Goal: Information Seeking & Learning: Learn about a topic

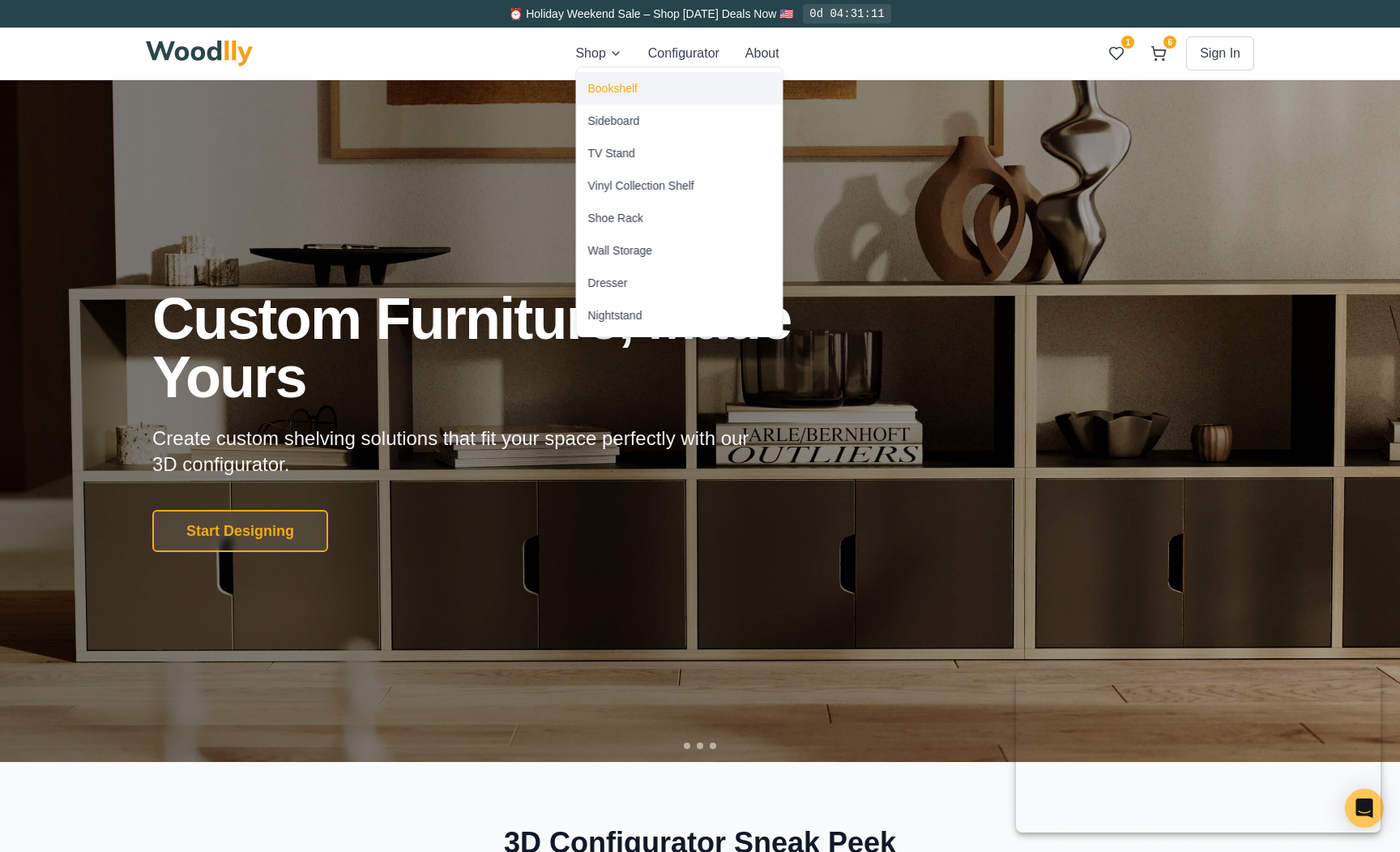
click at [613, 102] on div "Bookshelf" at bounding box center [680, 88] width 206 height 33
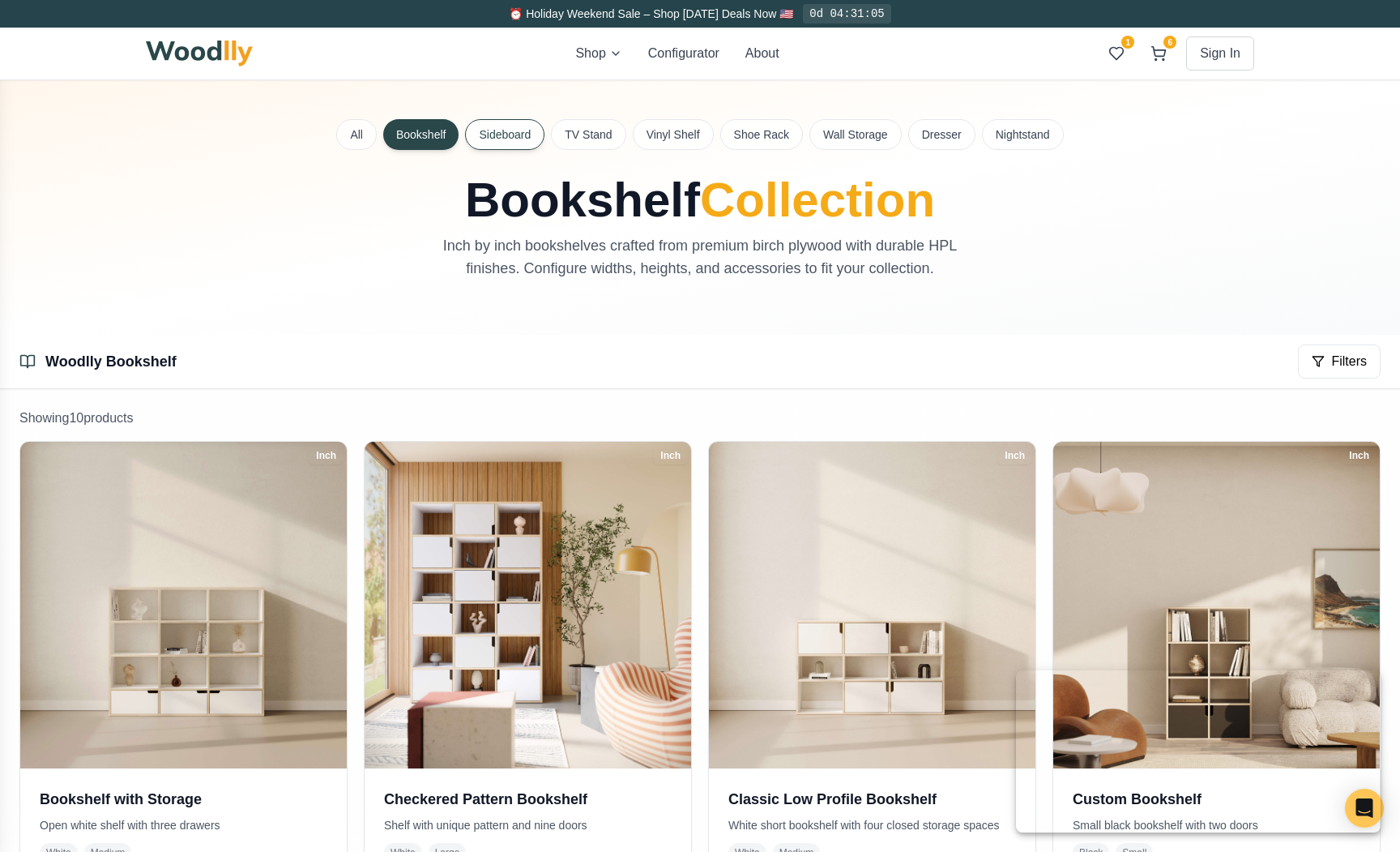
click at [516, 138] on button "Sideboard" at bounding box center [505, 134] width 79 height 31
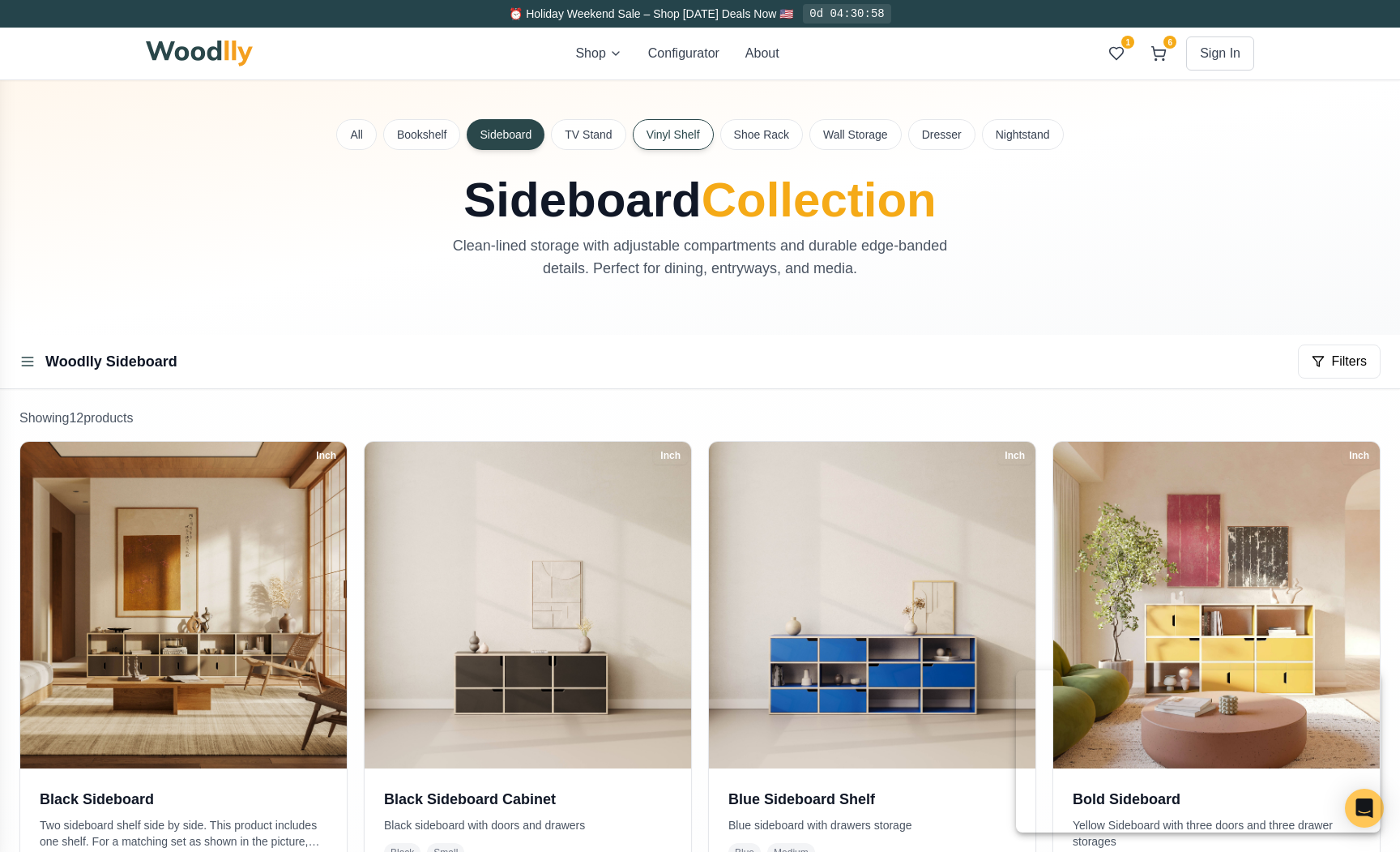
click at [665, 145] on button "Vinyl Shelf" at bounding box center [674, 134] width 81 height 31
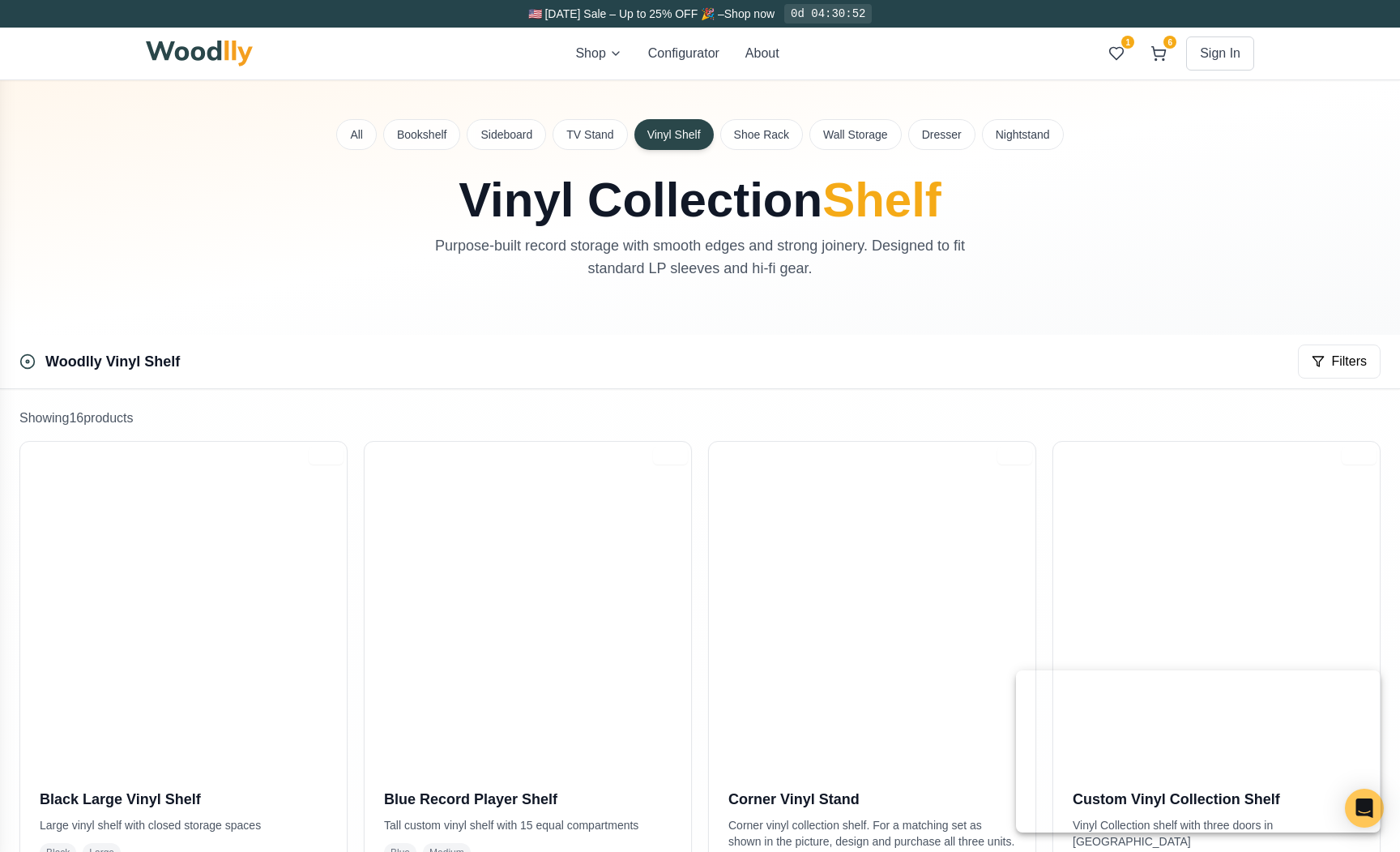
scroll to position [135, 0]
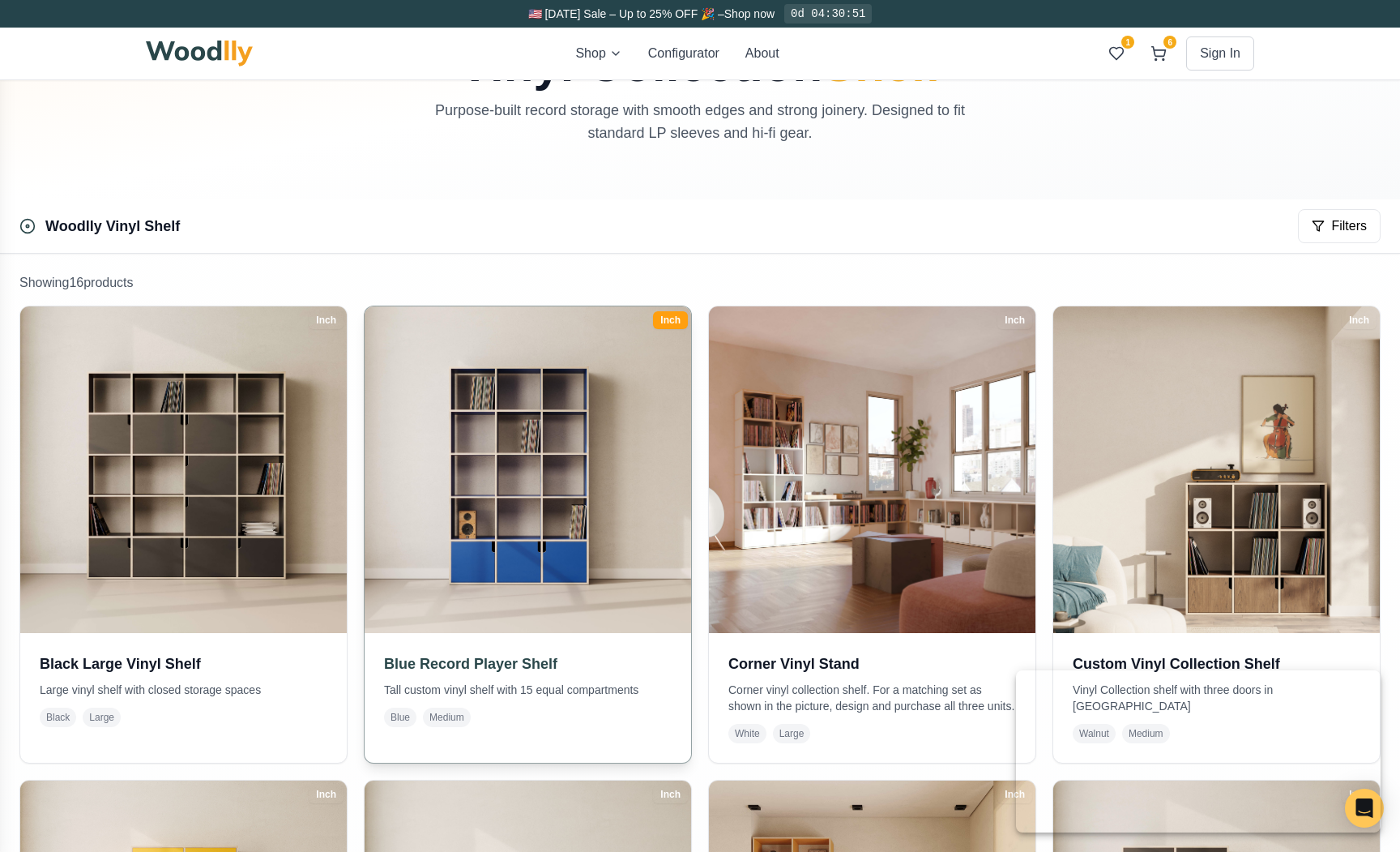
click at [450, 377] on img at bounding box center [528, 470] width 342 height 343
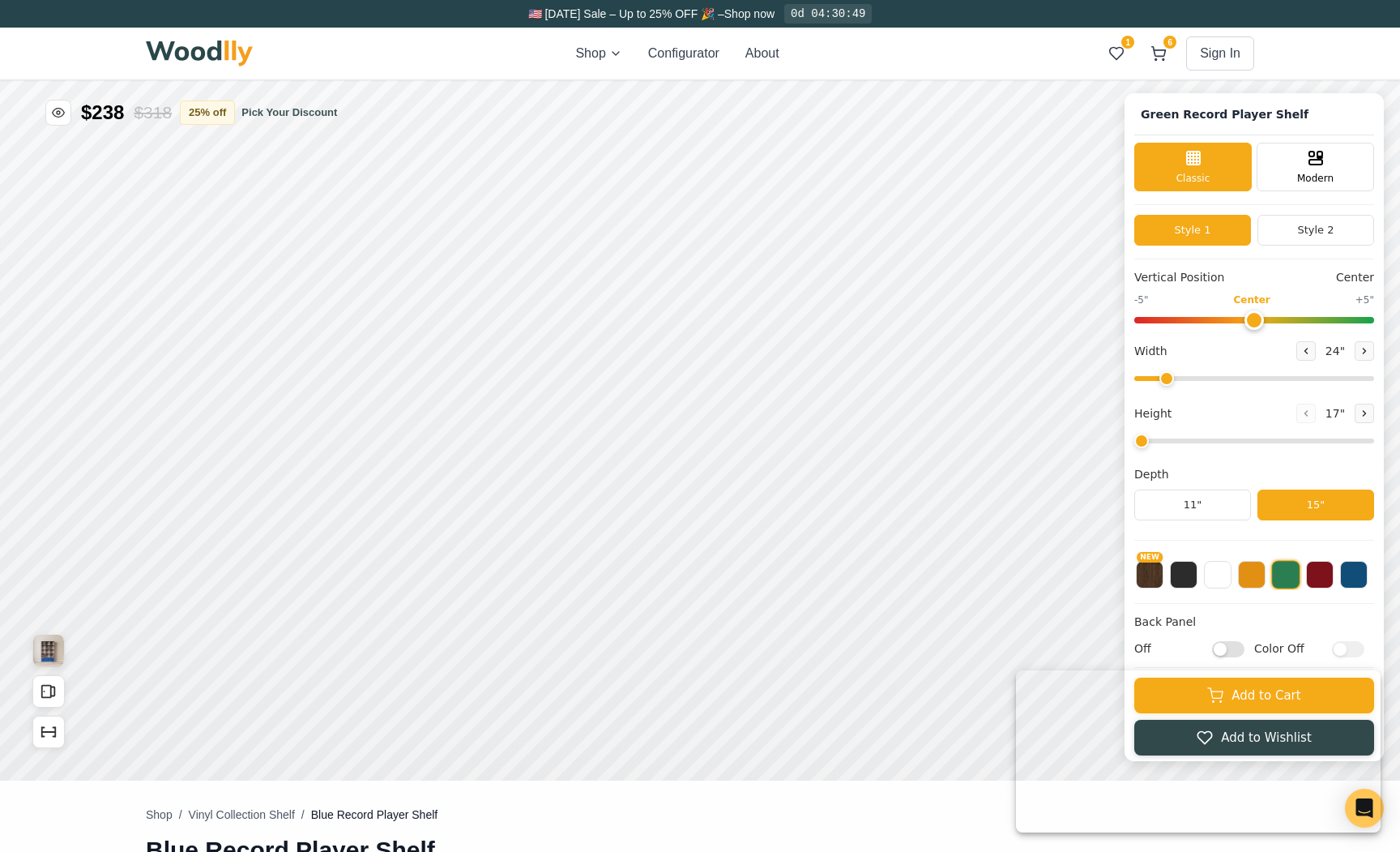
type input "52"
type input "5"
click at [224, 116] on button "25 % off" at bounding box center [228, 112] width 55 height 25
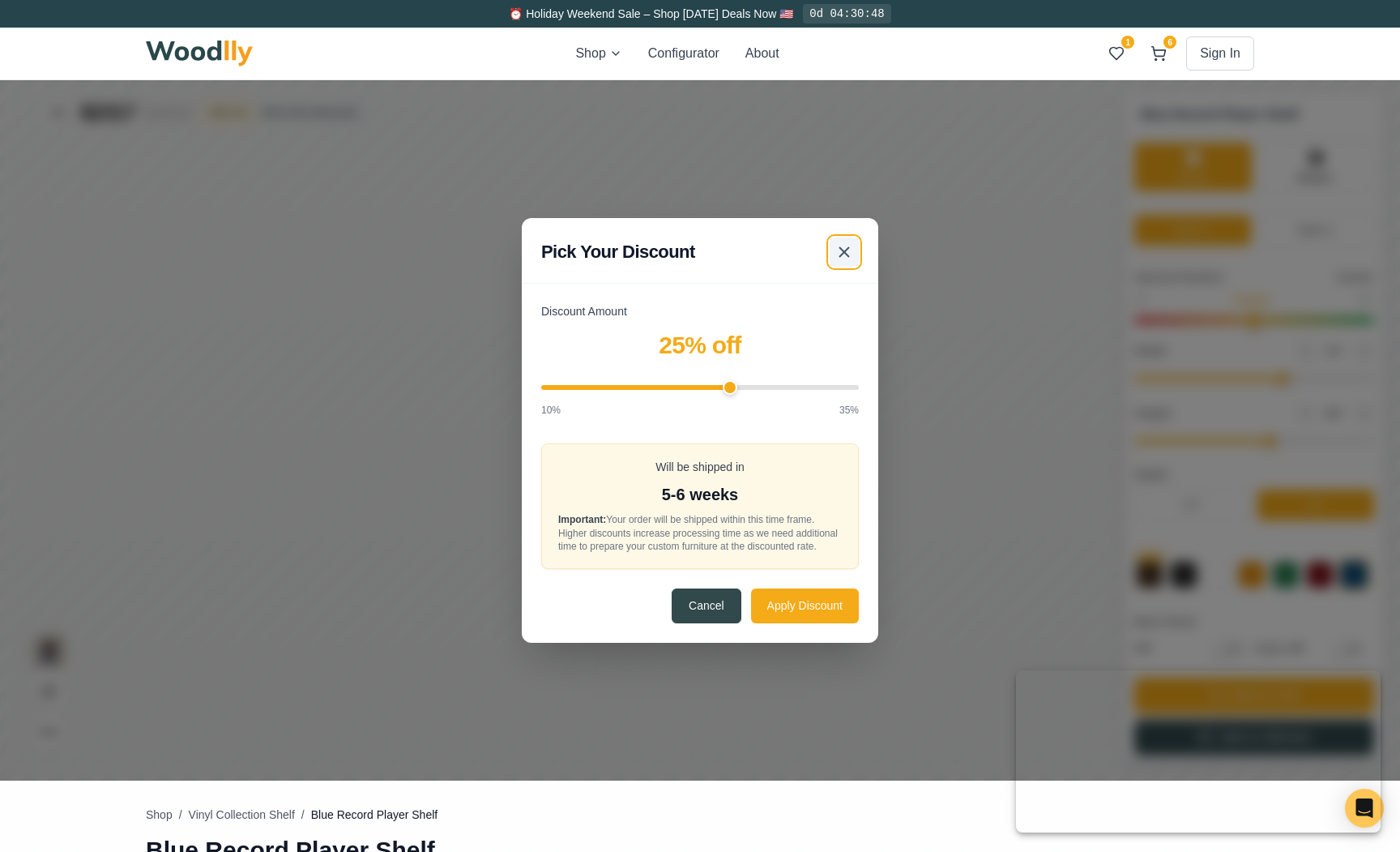
click at [842, 247] on icon at bounding box center [844, 252] width 19 height 19
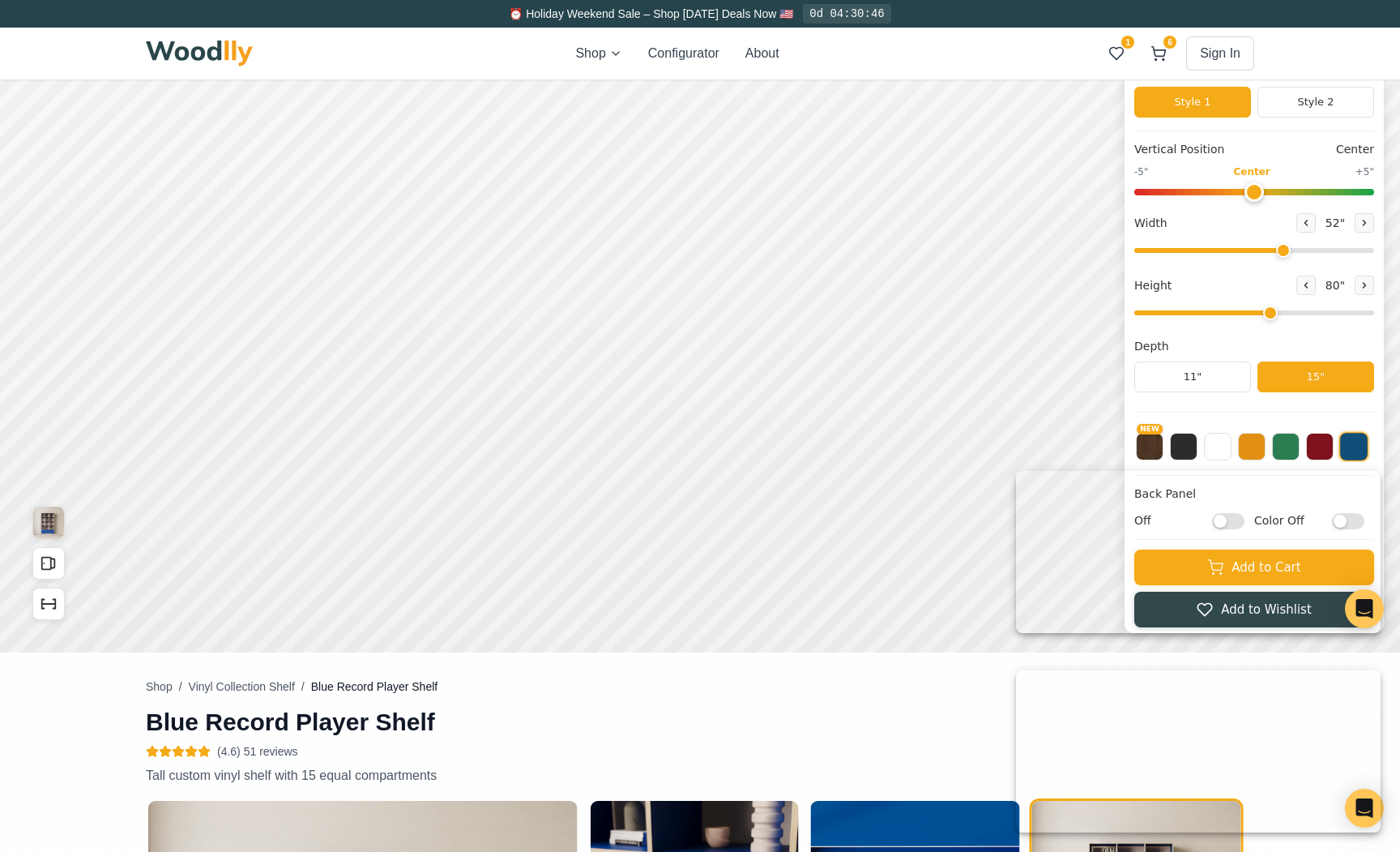
scroll to position [170, 0]
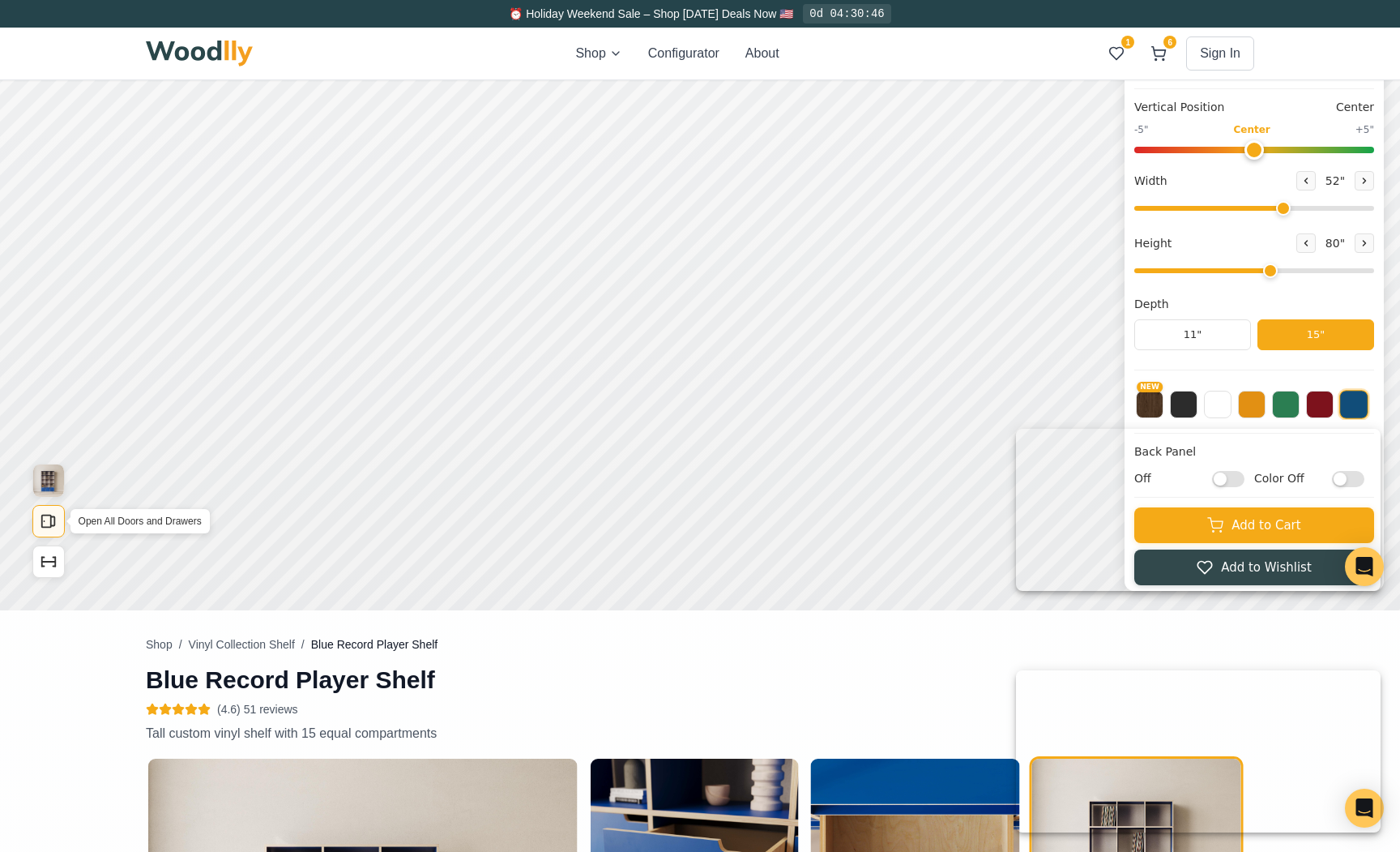
click at [46, 518] on icon "Open All Doors and Drawers" at bounding box center [49, 521] width 18 height 18
click at [49, 486] on img "View Gallery" at bounding box center [49, 480] width 31 height 33
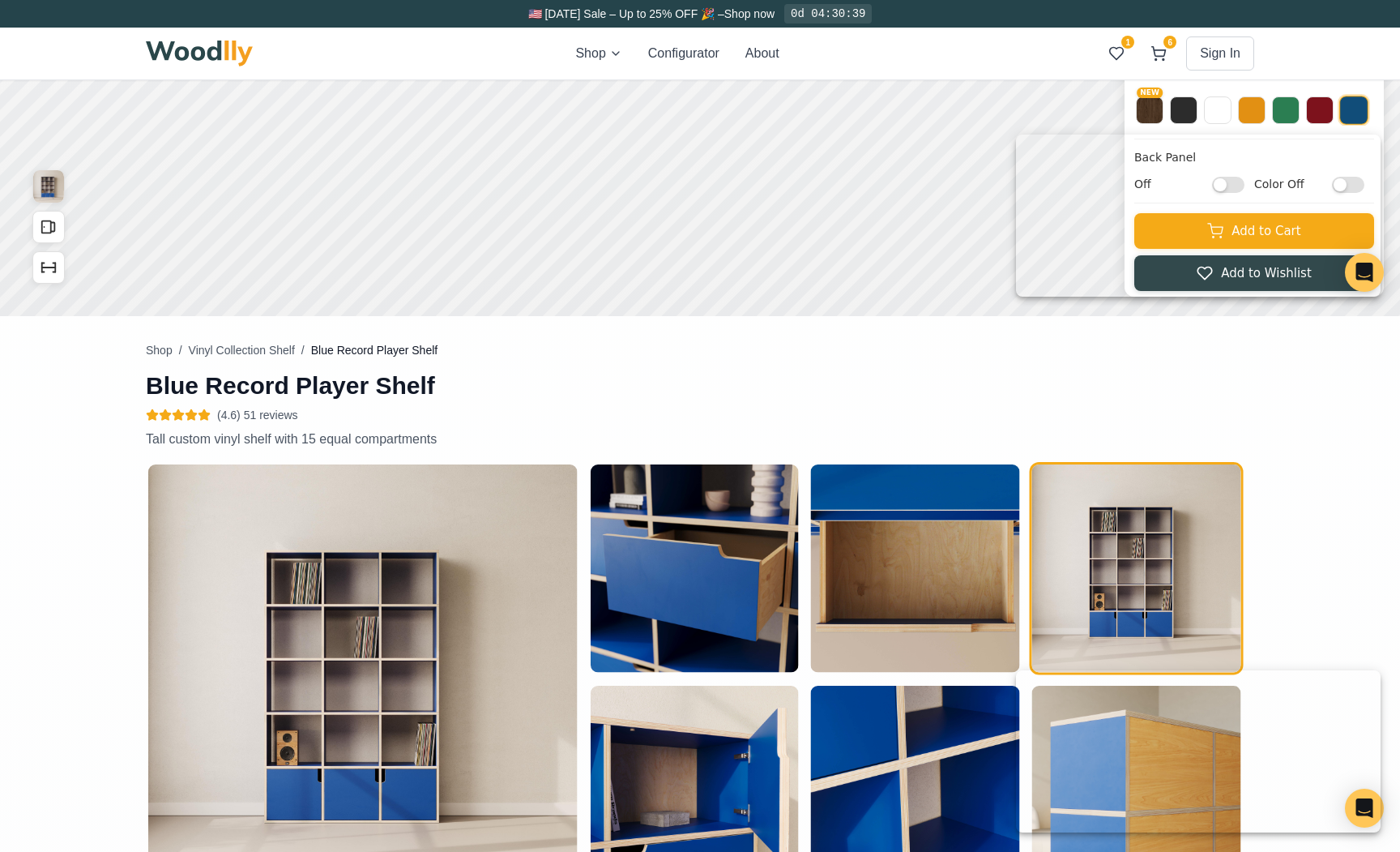
scroll to position [410, 0]
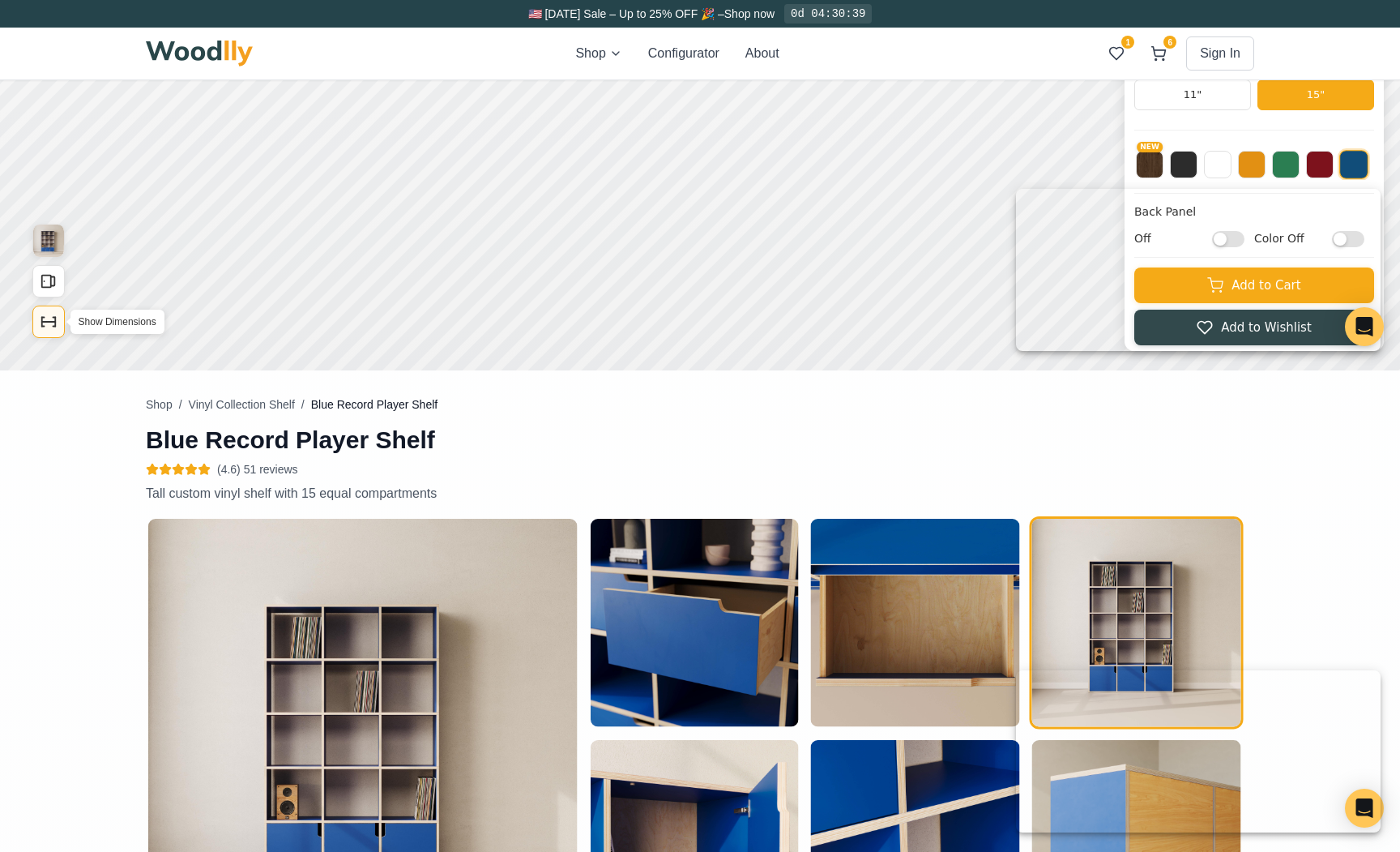
click at [54, 310] on button "Show Dimensions" at bounding box center [49, 321] width 33 height 33
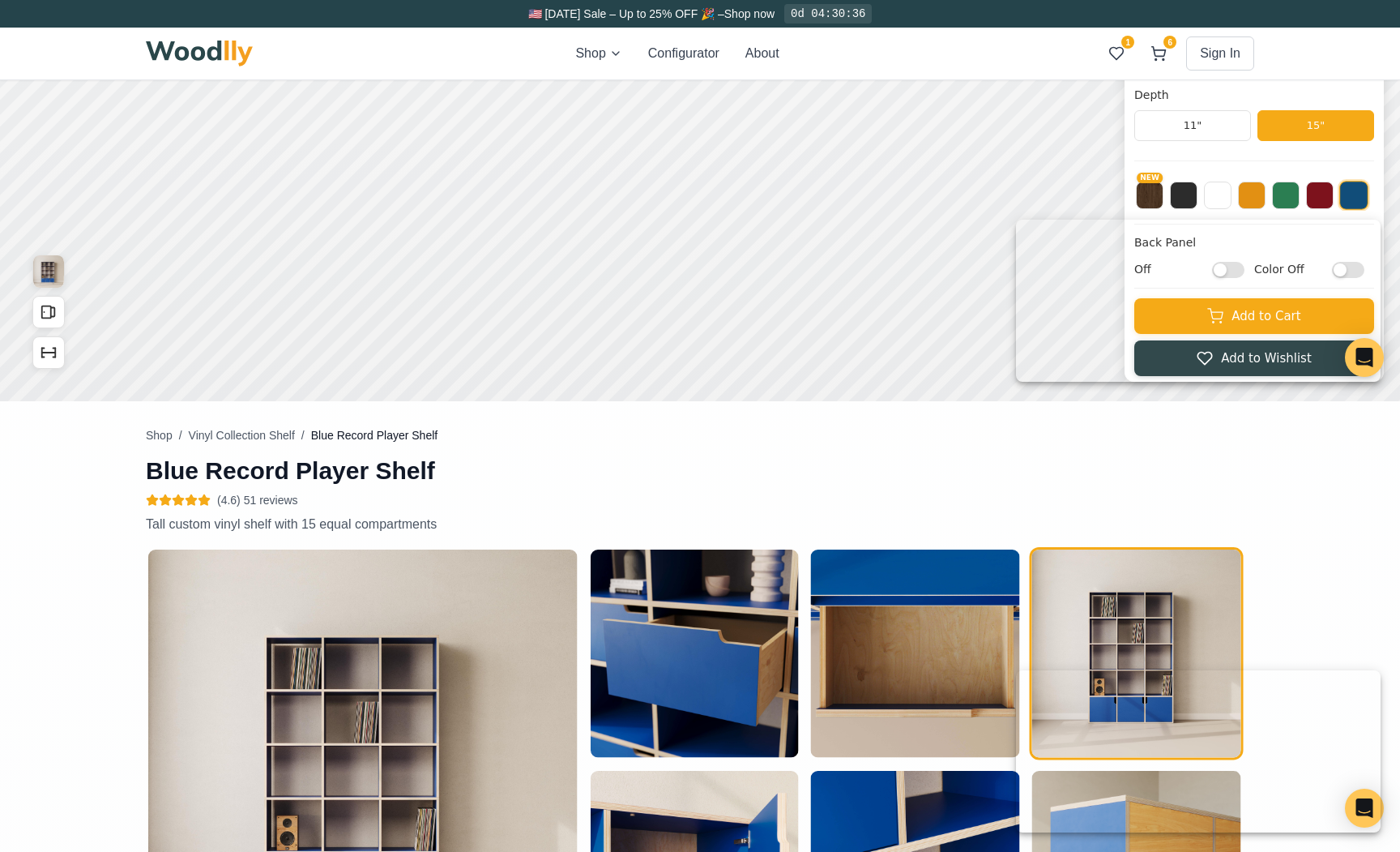
scroll to position [374, 0]
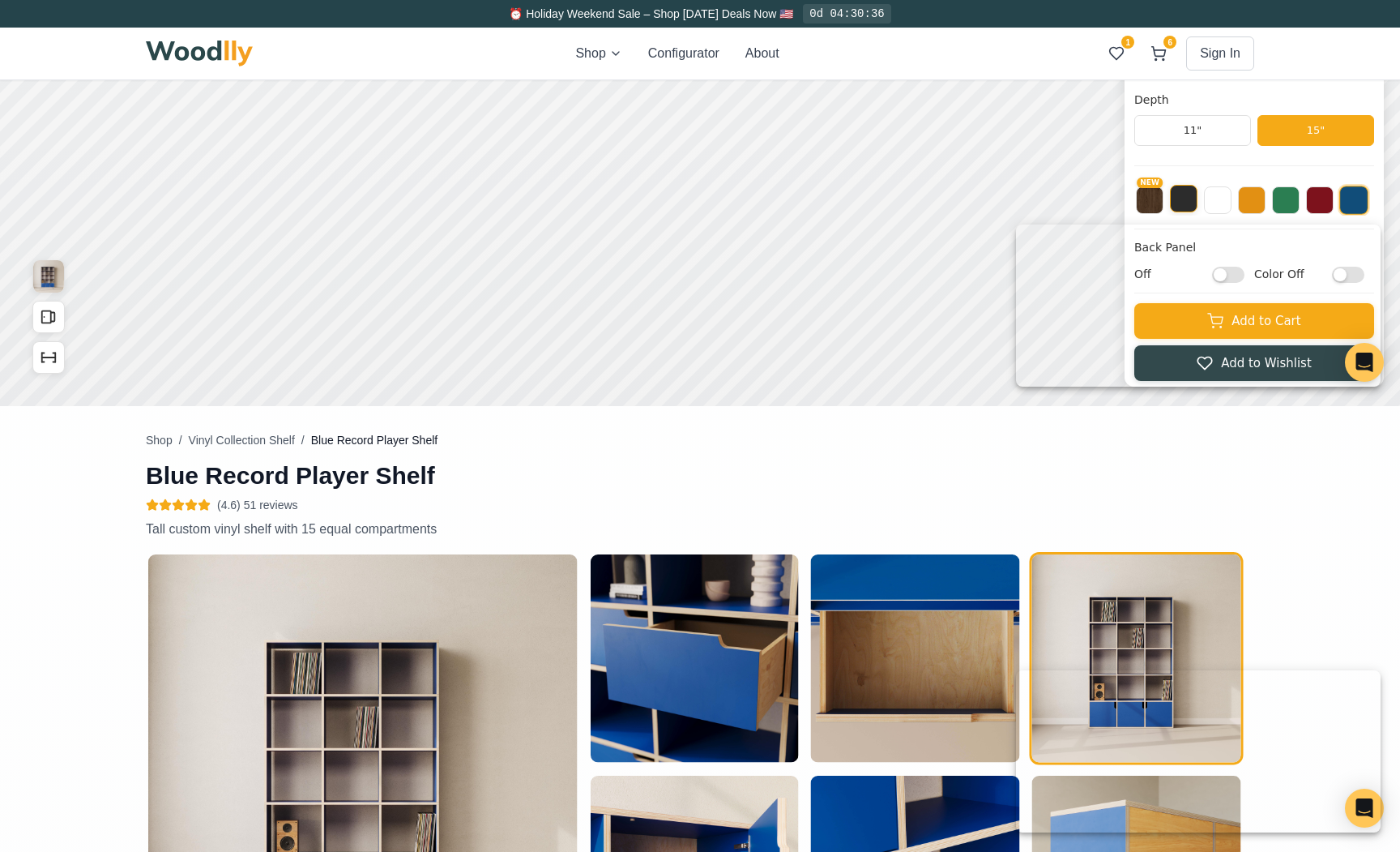
click at [1180, 203] on button at bounding box center [1183, 198] width 27 height 27
click at [1226, 204] on button at bounding box center [1217, 198] width 27 height 27
click at [1228, 268] on html at bounding box center [1198, 305] width 365 height 162
click at [1228, 266] on html at bounding box center [1198, 305] width 365 height 162
click at [1224, 269] on html at bounding box center [1198, 305] width 365 height 162
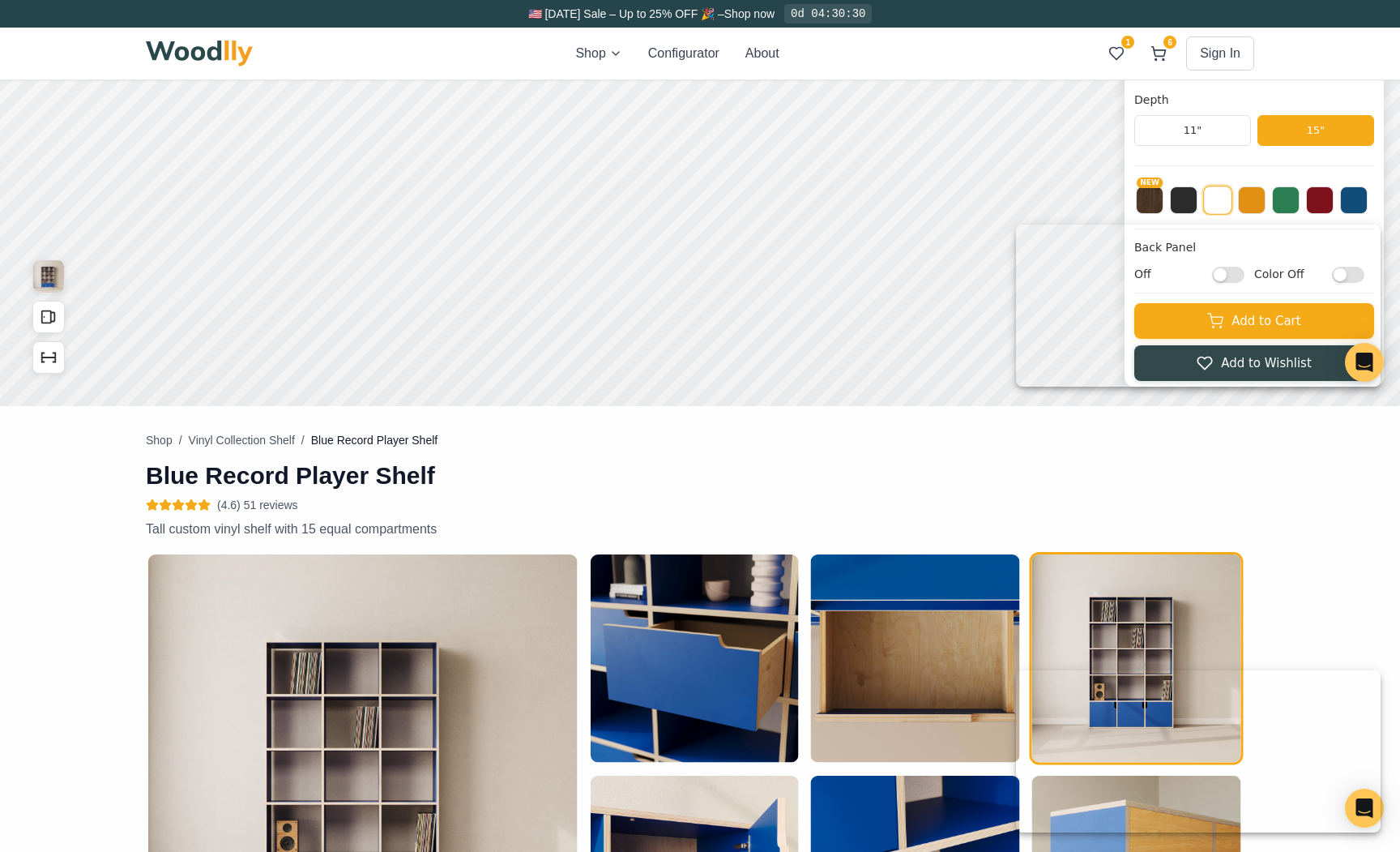
click at [1222, 274] on html at bounding box center [1198, 305] width 365 height 162
click at [1217, 274] on html at bounding box center [1198, 305] width 365 height 162
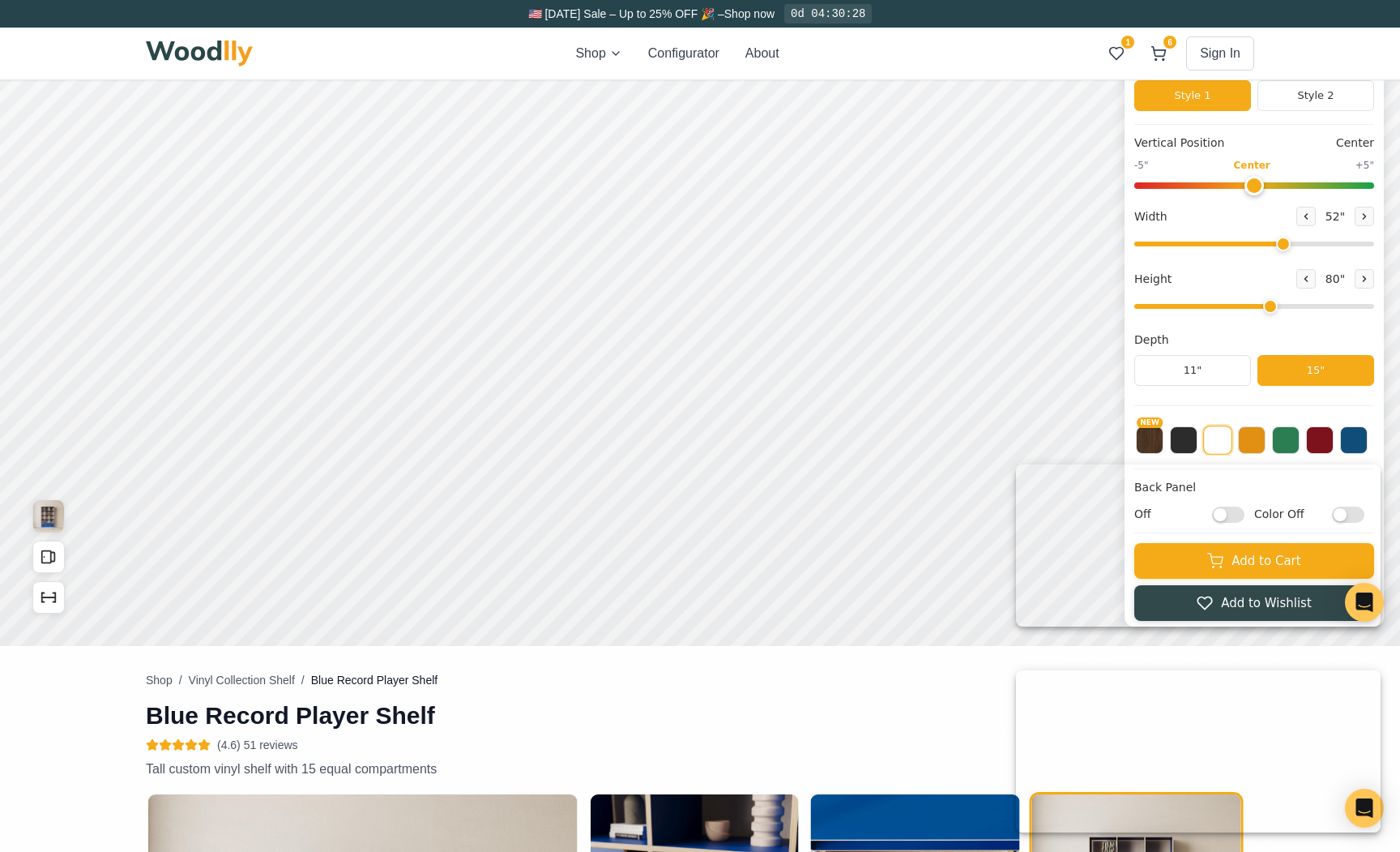
scroll to position [121, 0]
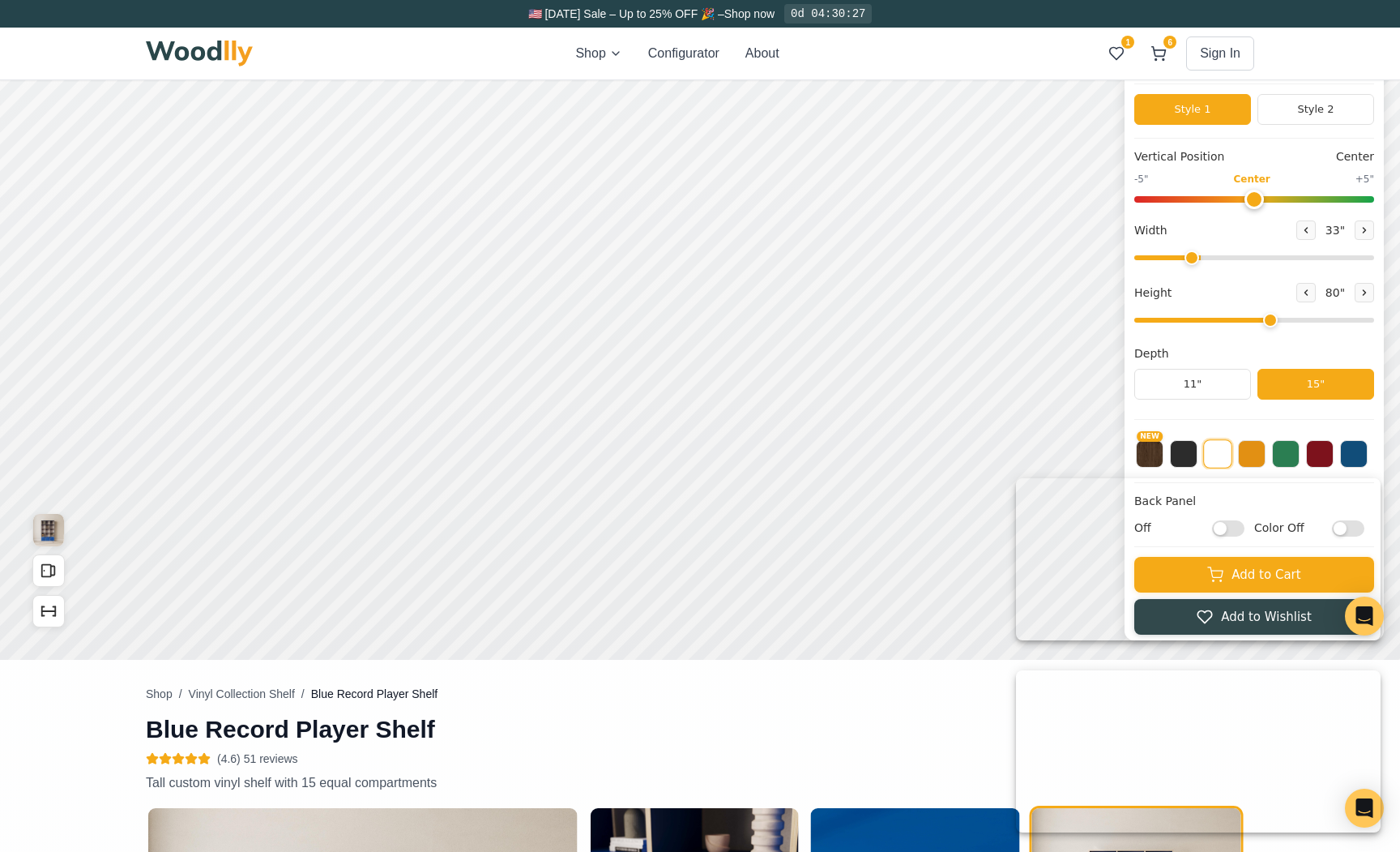
drag, startPoint x: 1238, startPoint y: 253, endPoint x: 1191, endPoint y: 253, distance: 47.0
type input "30"
click at [1191, 255] on input "range" at bounding box center [1254, 258] width 240 height 5
type input "-3"
click at [1196, 196] on input "range" at bounding box center [1254, 199] width 240 height 6
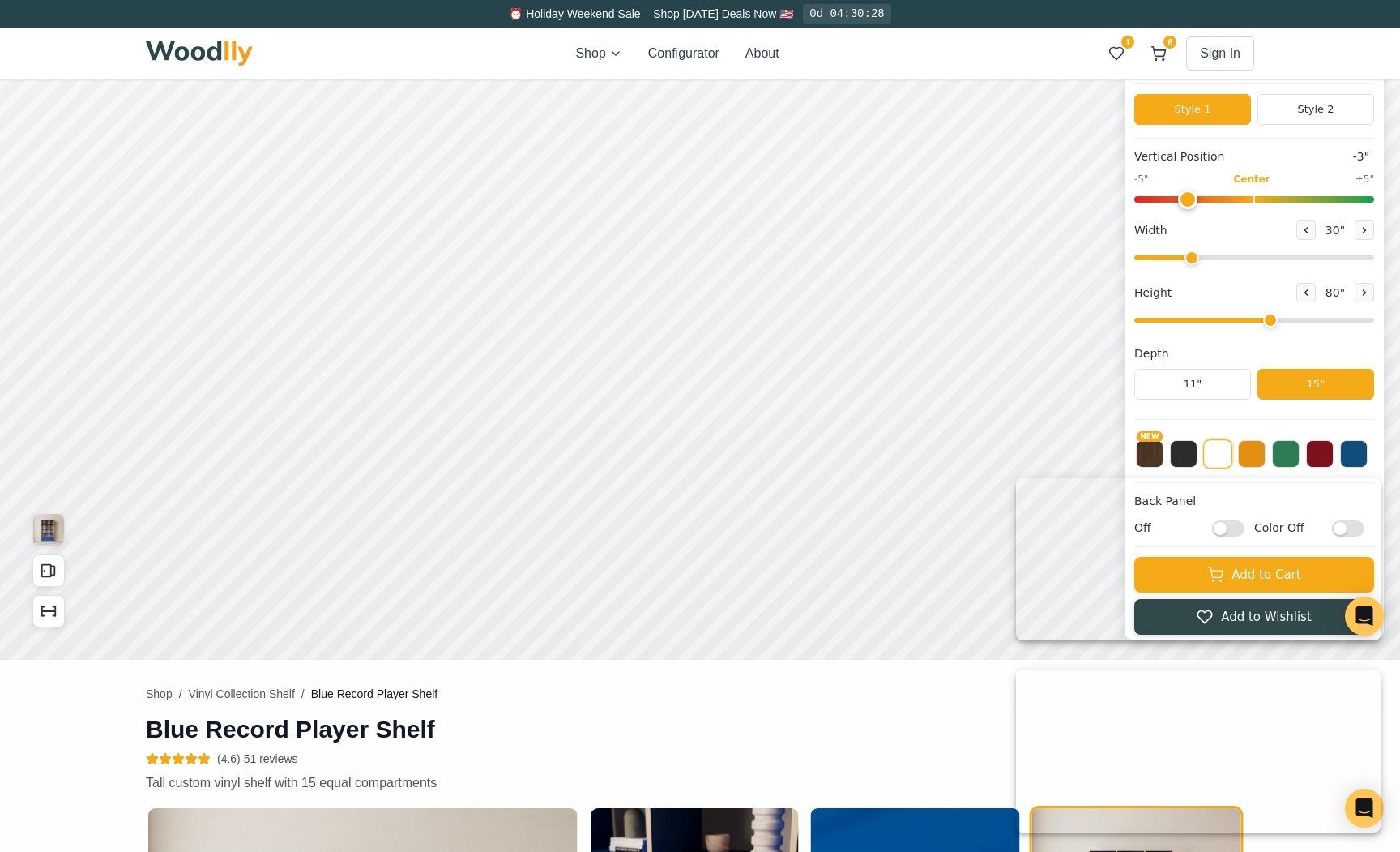
scroll to position [24, 0]
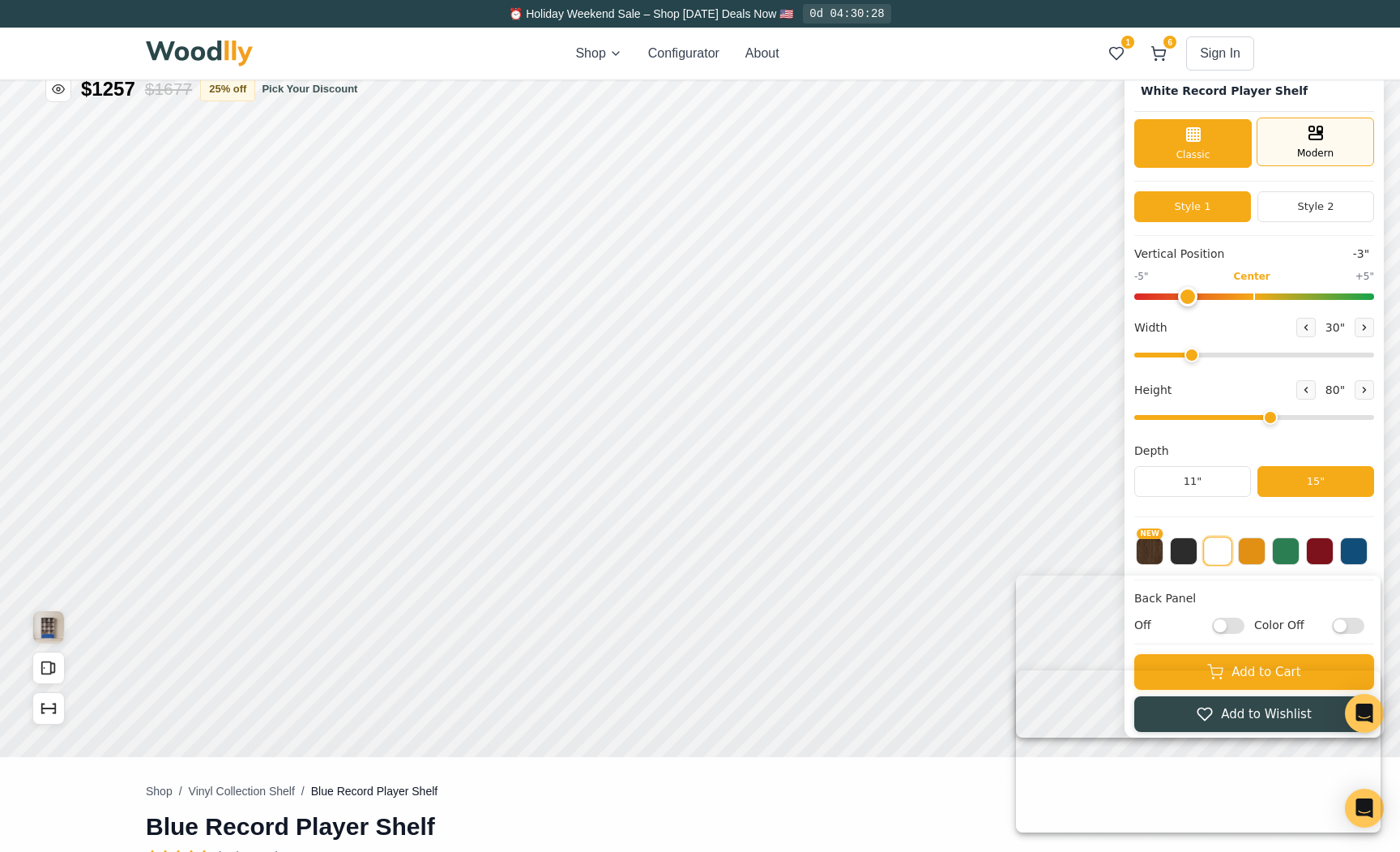
click at [1257, 152] on div "Modern" at bounding box center [1315, 141] width 117 height 49
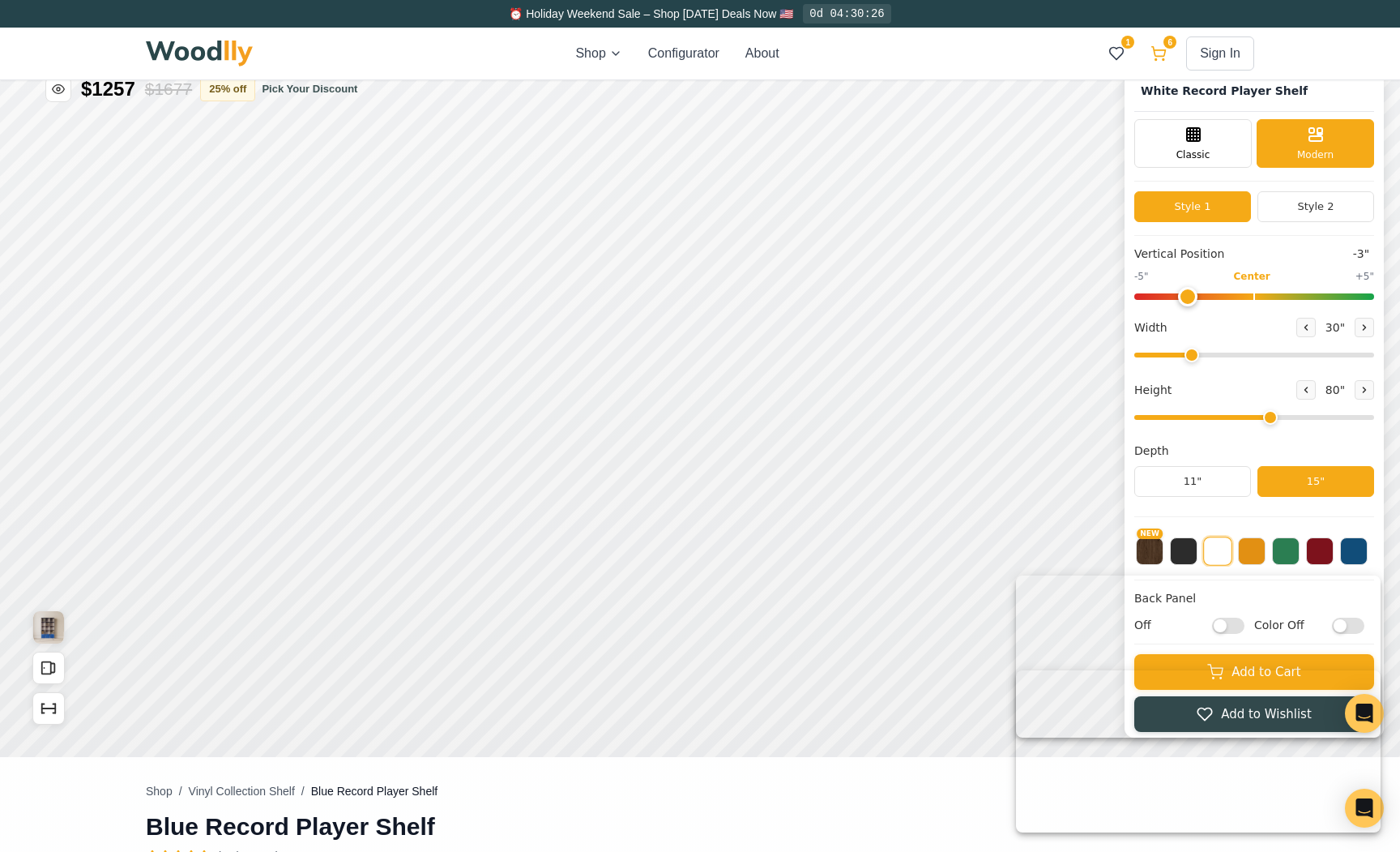
click at [1157, 52] on icon at bounding box center [1158, 53] width 16 height 16
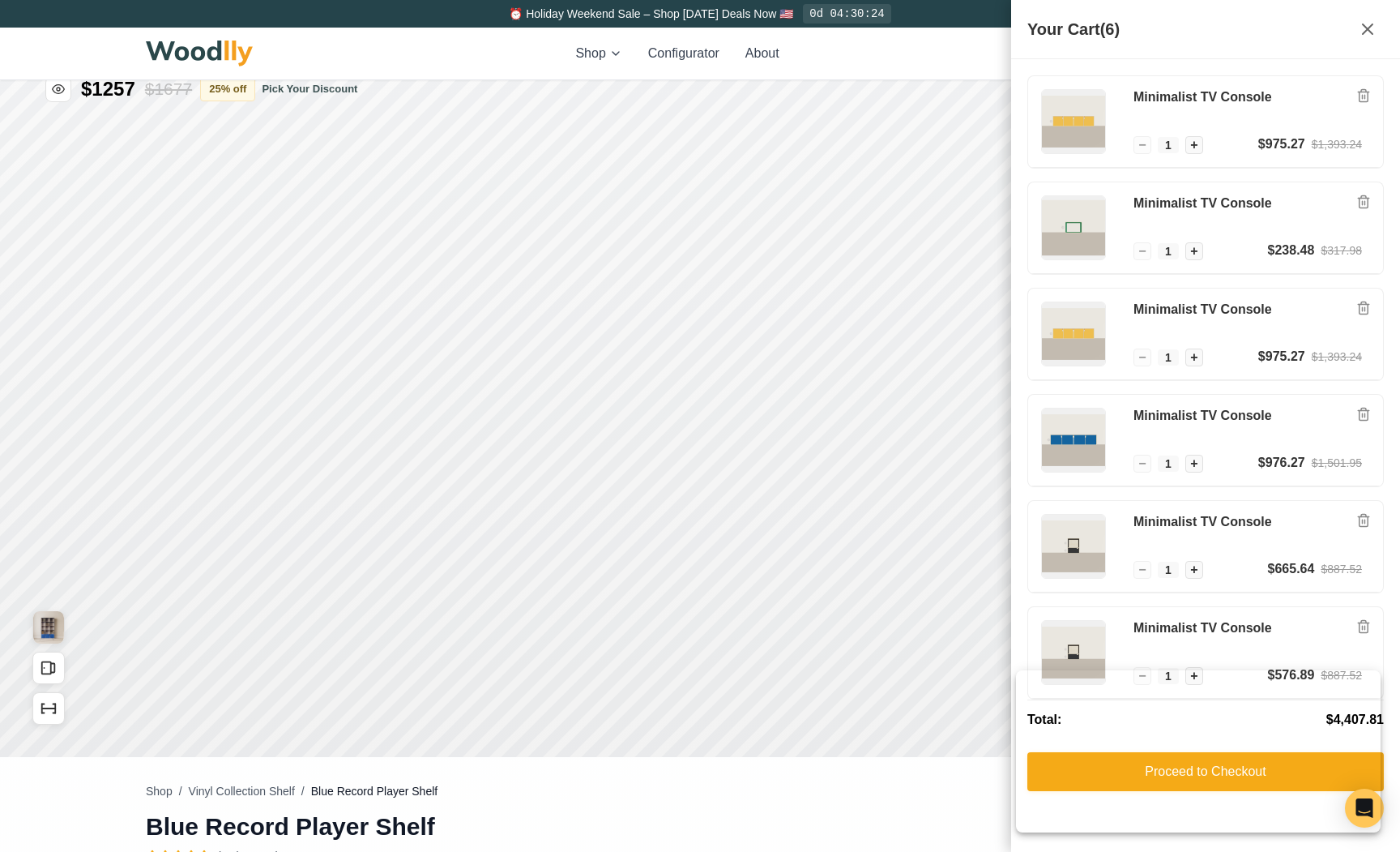
click at [979, 53] on div "Shop Configurator About 1 6 Sign In 1 6" at bounding box center [700, 53] width 1109 height 52
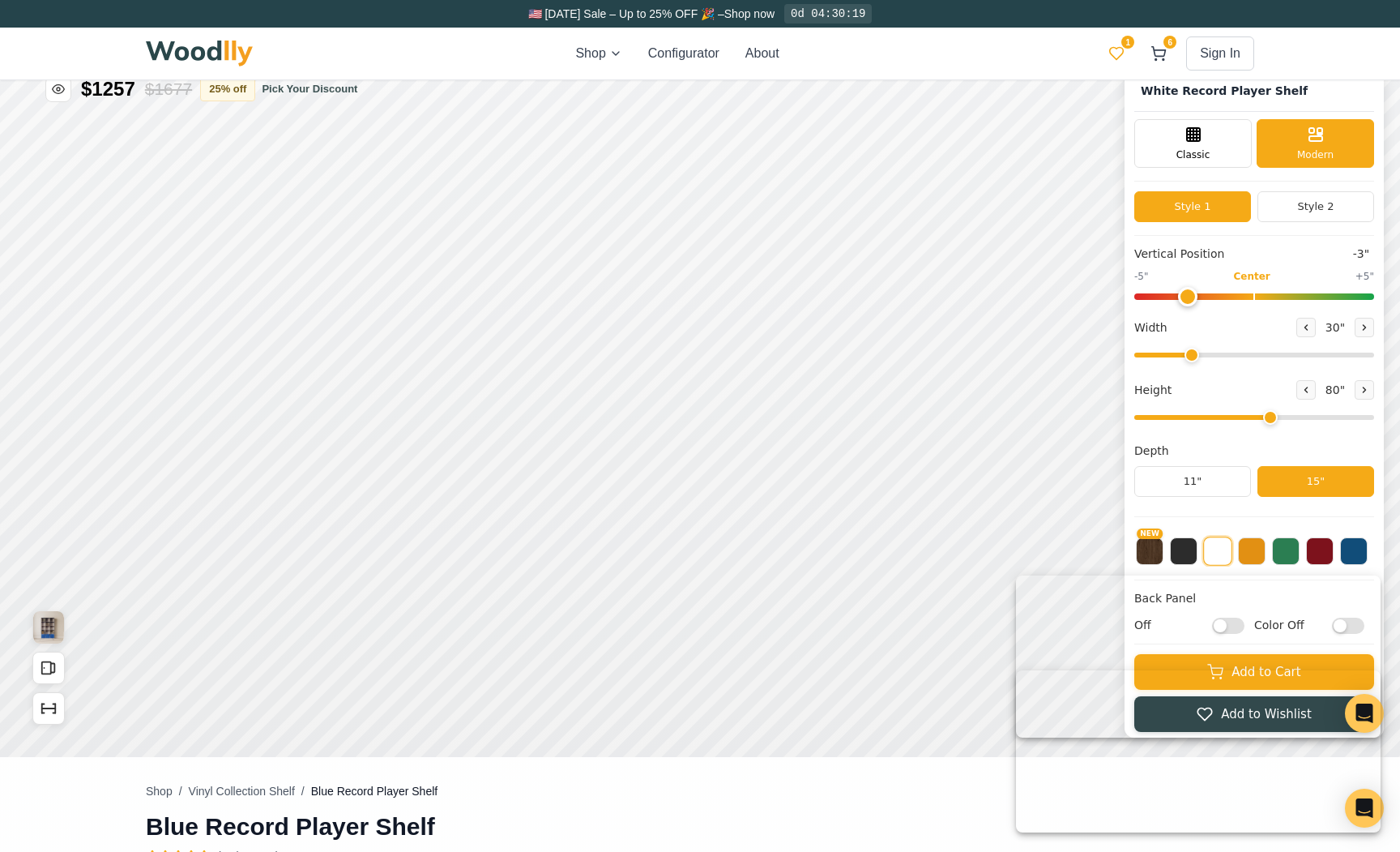
click at [1110, 60] on icon at bounding box center [1117, 53] width 16 height 16
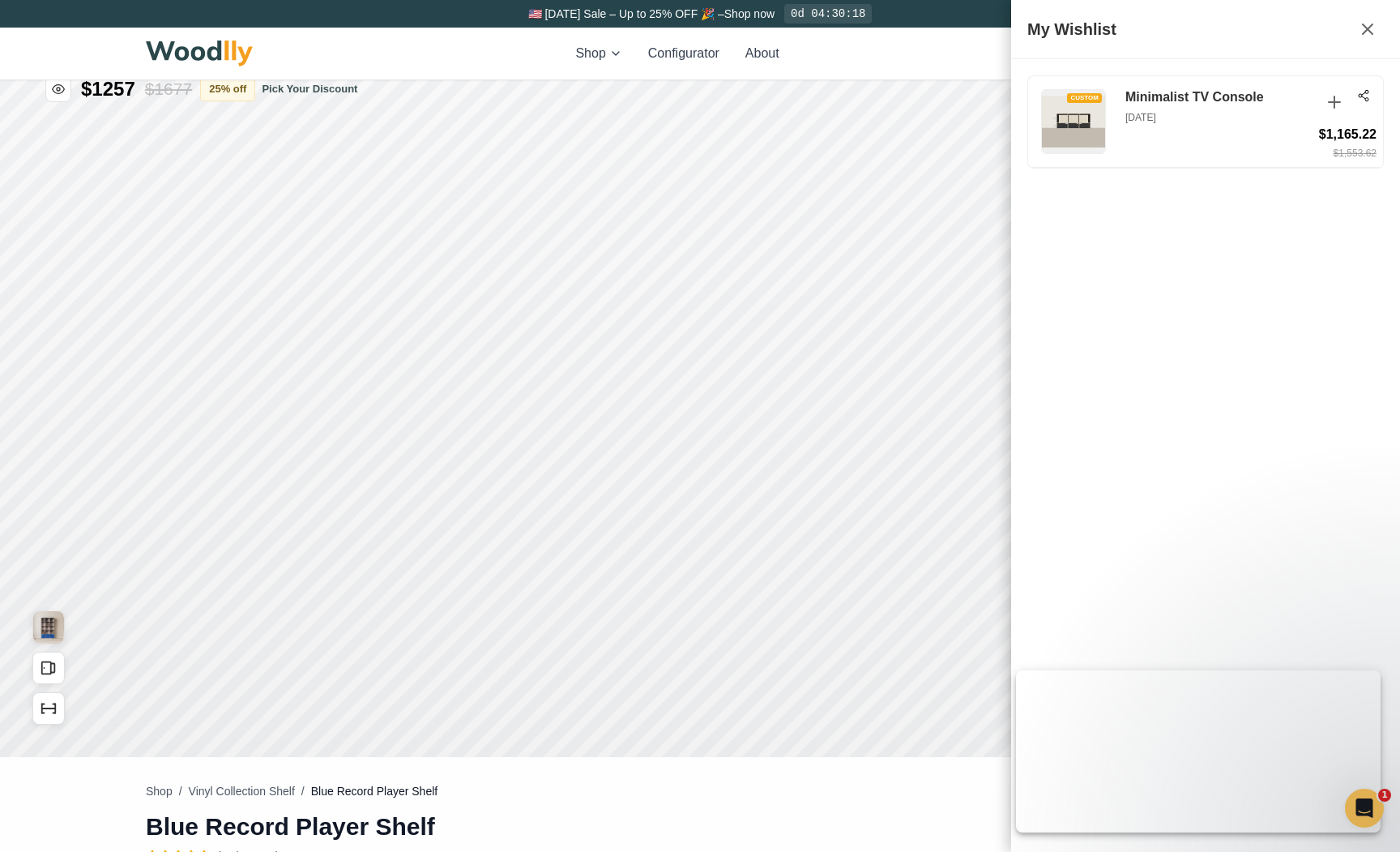
scroll to position [0, 0]
click at [937, 48] on div "Shop Configurator About 1 6 Sign In 1 6" at bounding box center [700, 53] width 1109 height 52
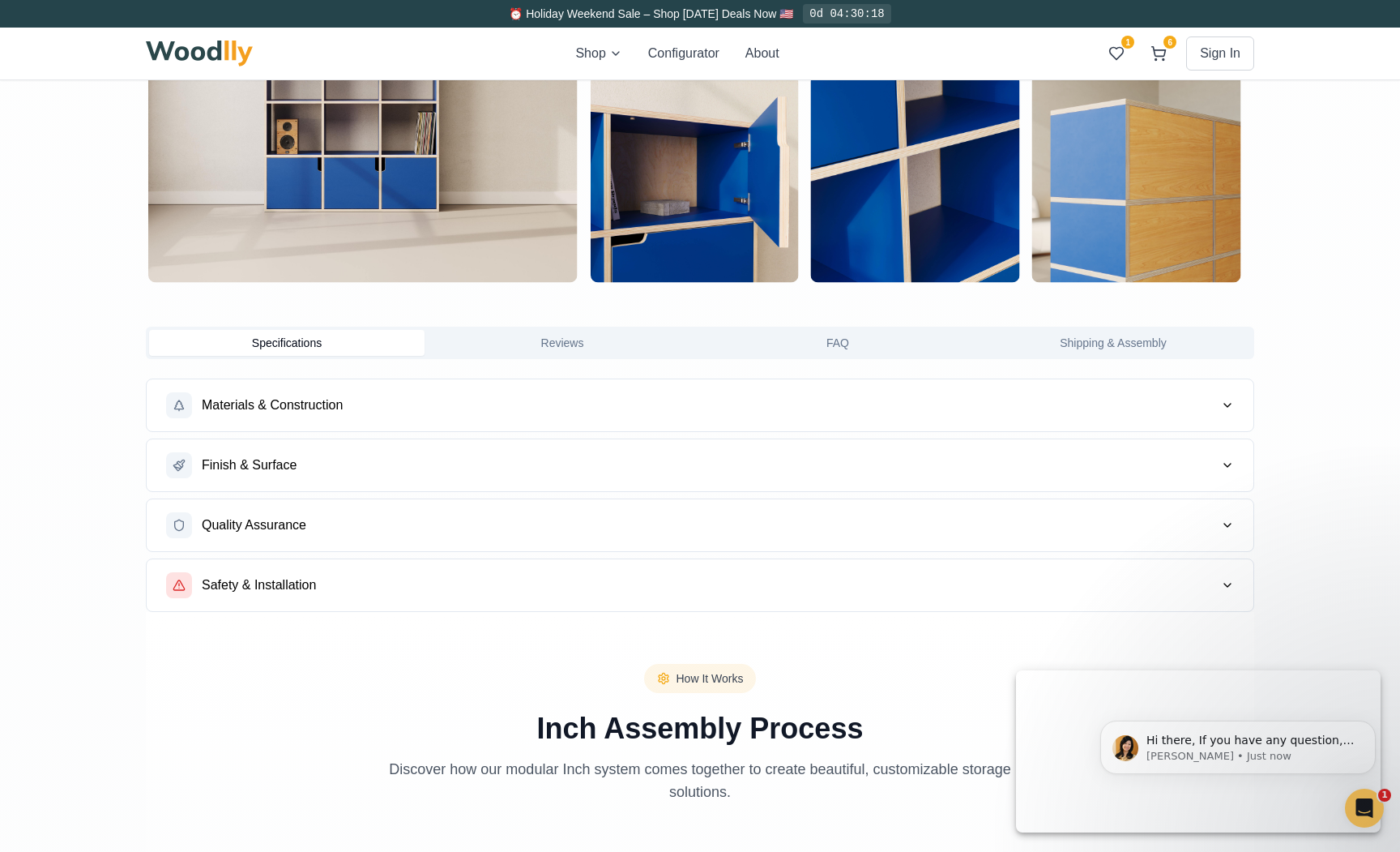
scroll to position [1112, 0]
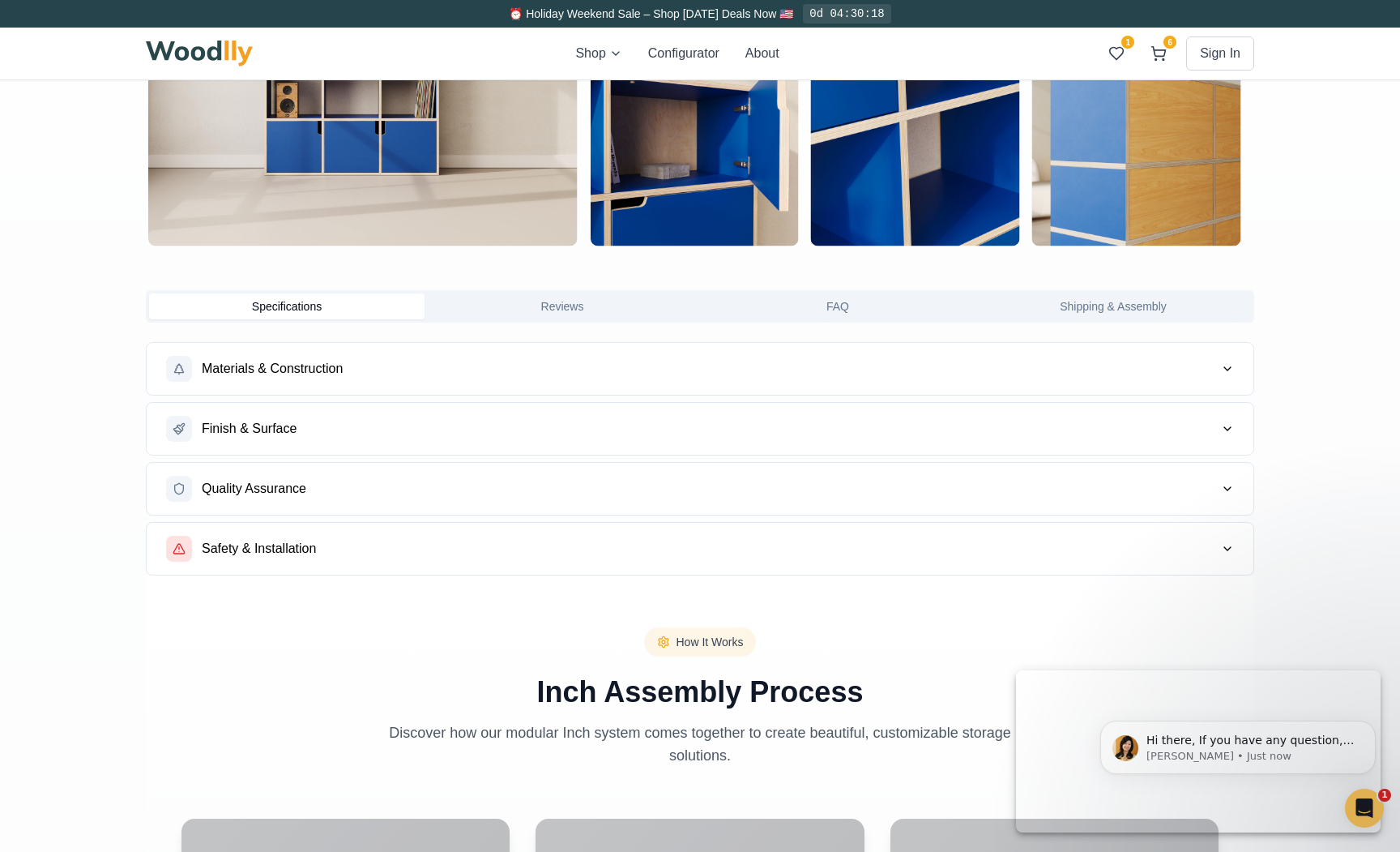
click at [550, 303] on button "Reviews" at bounding box center [562, 305] width 275 height 26
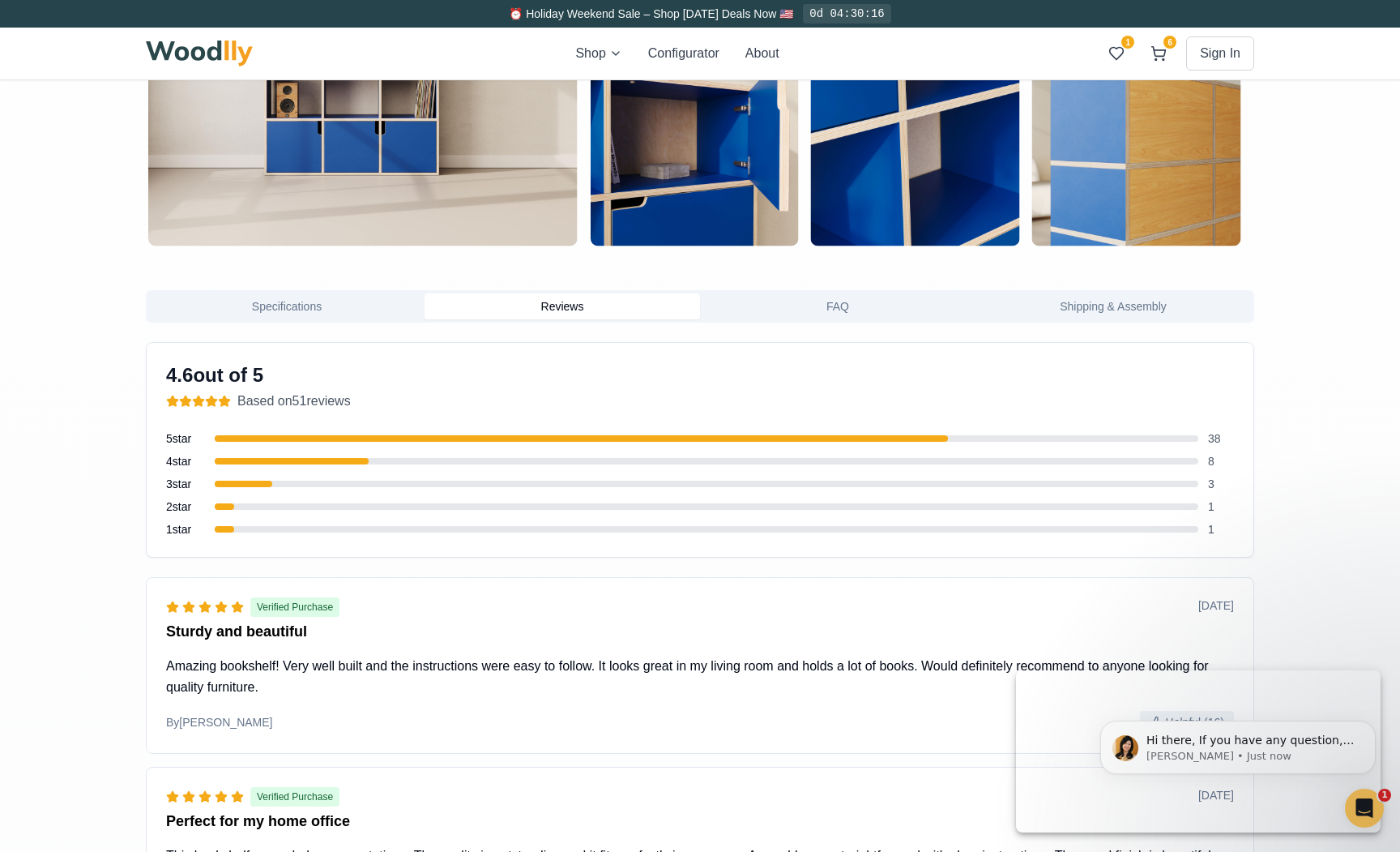
click at [808, 307] on button "FAQ" at bounding box center [838, 305] width 275 height 26
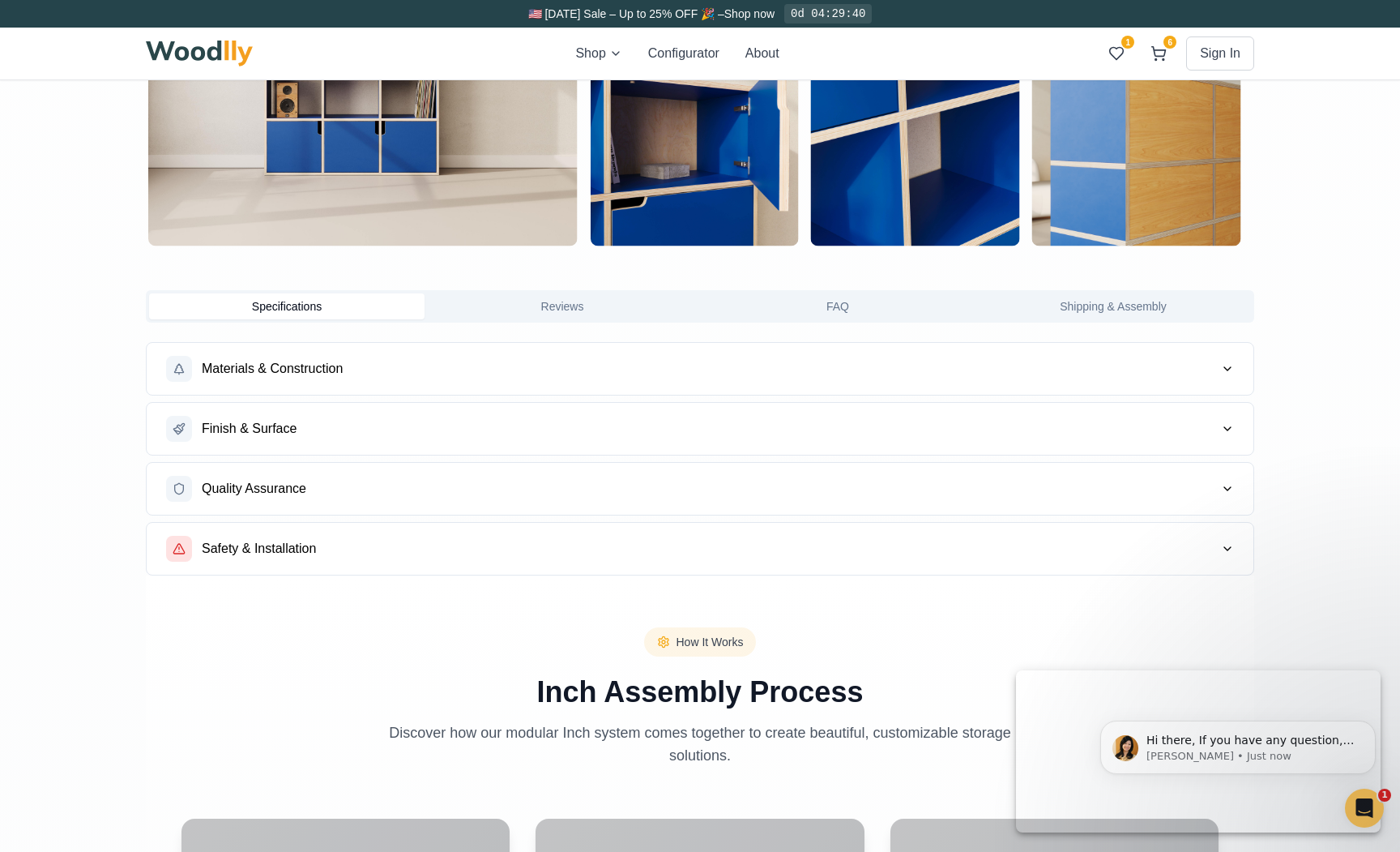
click at [287, 306] on button "Specifications" at bounding box center [287, 305] width 275 height 26
click at [448, 313] on button "Reviews" at bounding box center [562, 305] width 275 height 26
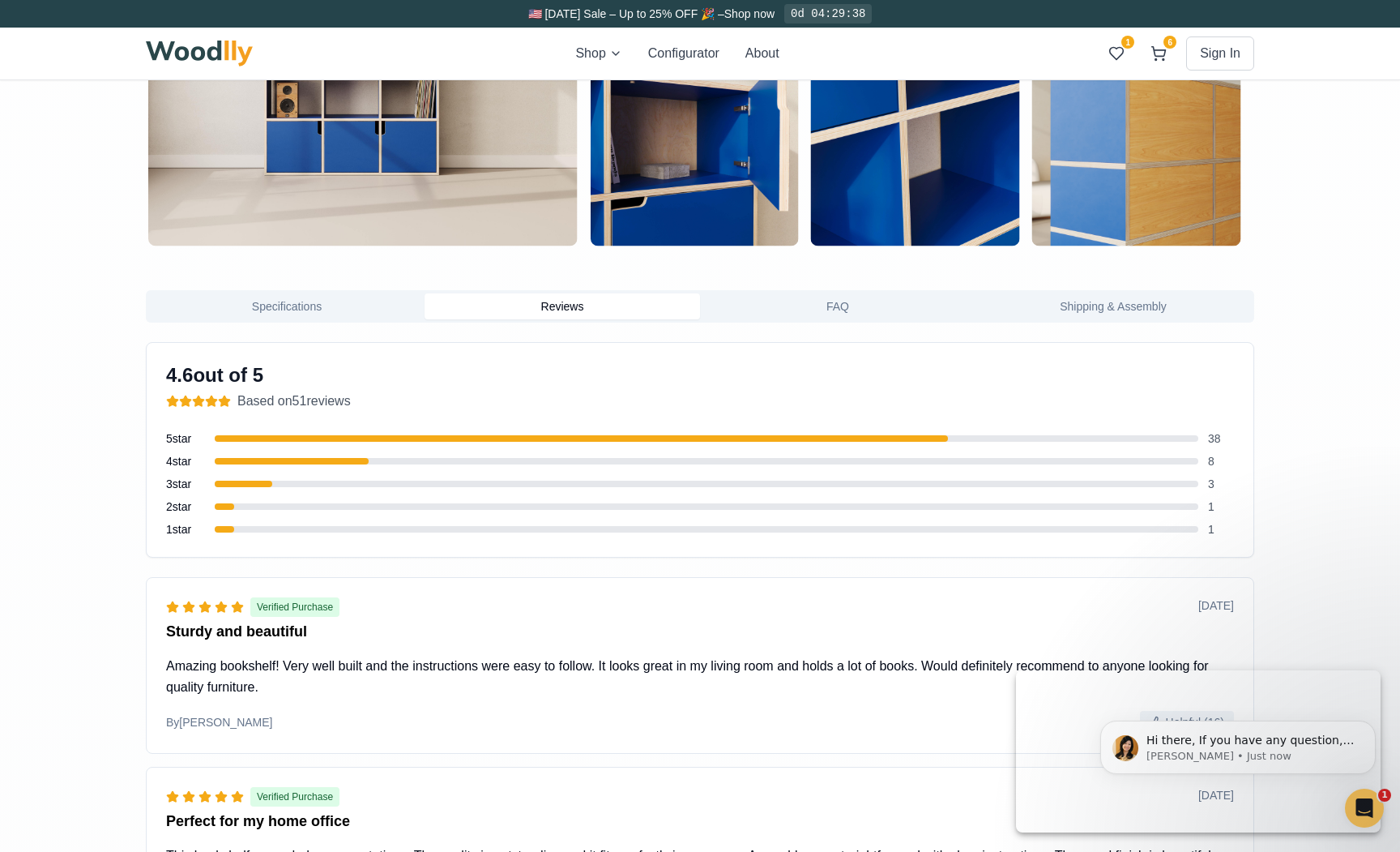
click at [316, 313] on button "Specifications" at bounding box center [287, 305] width 275 height 26
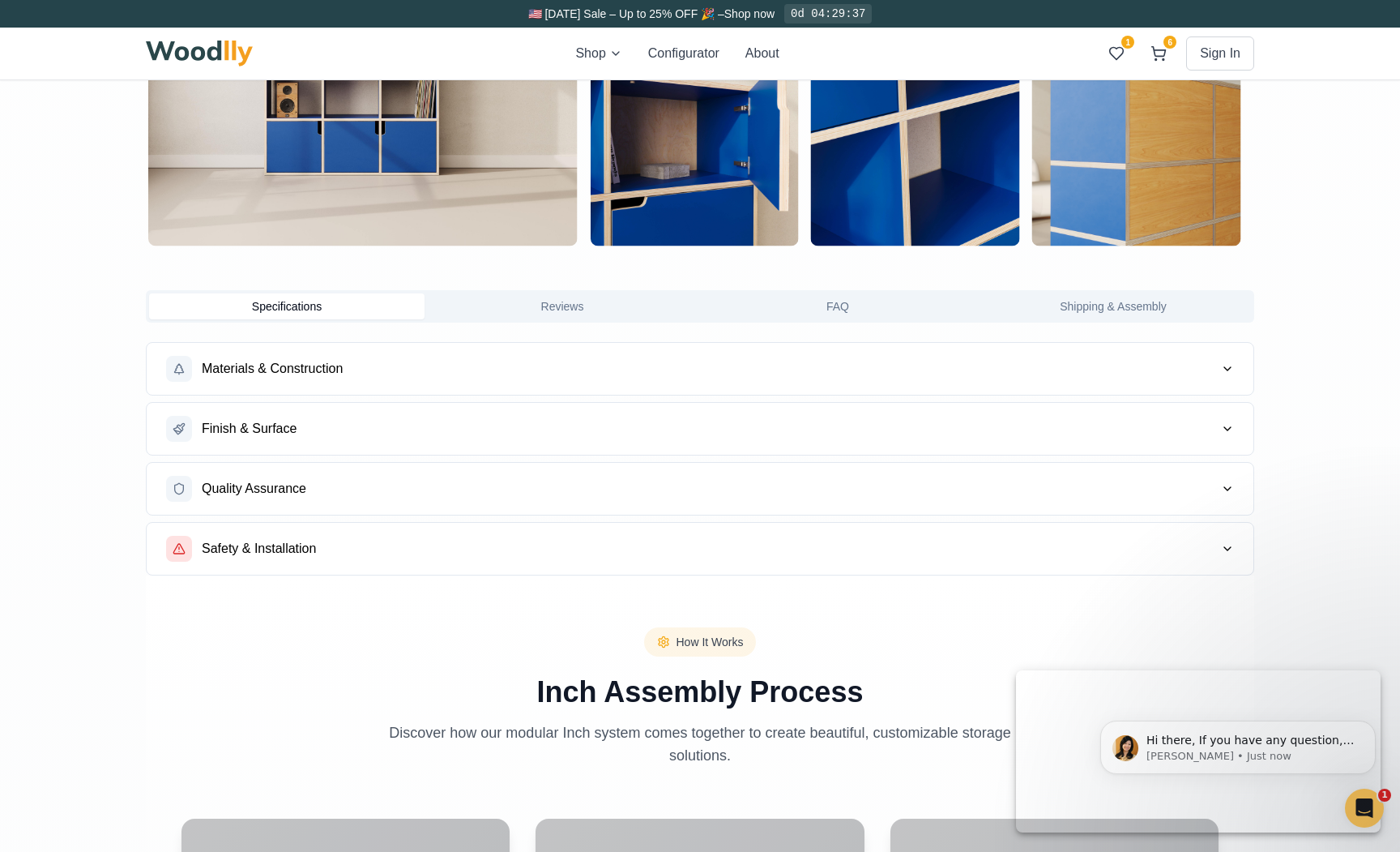
click at [311, 366] on span "Materials & Construction" at bounding box center [273, 369] width 141 height 19
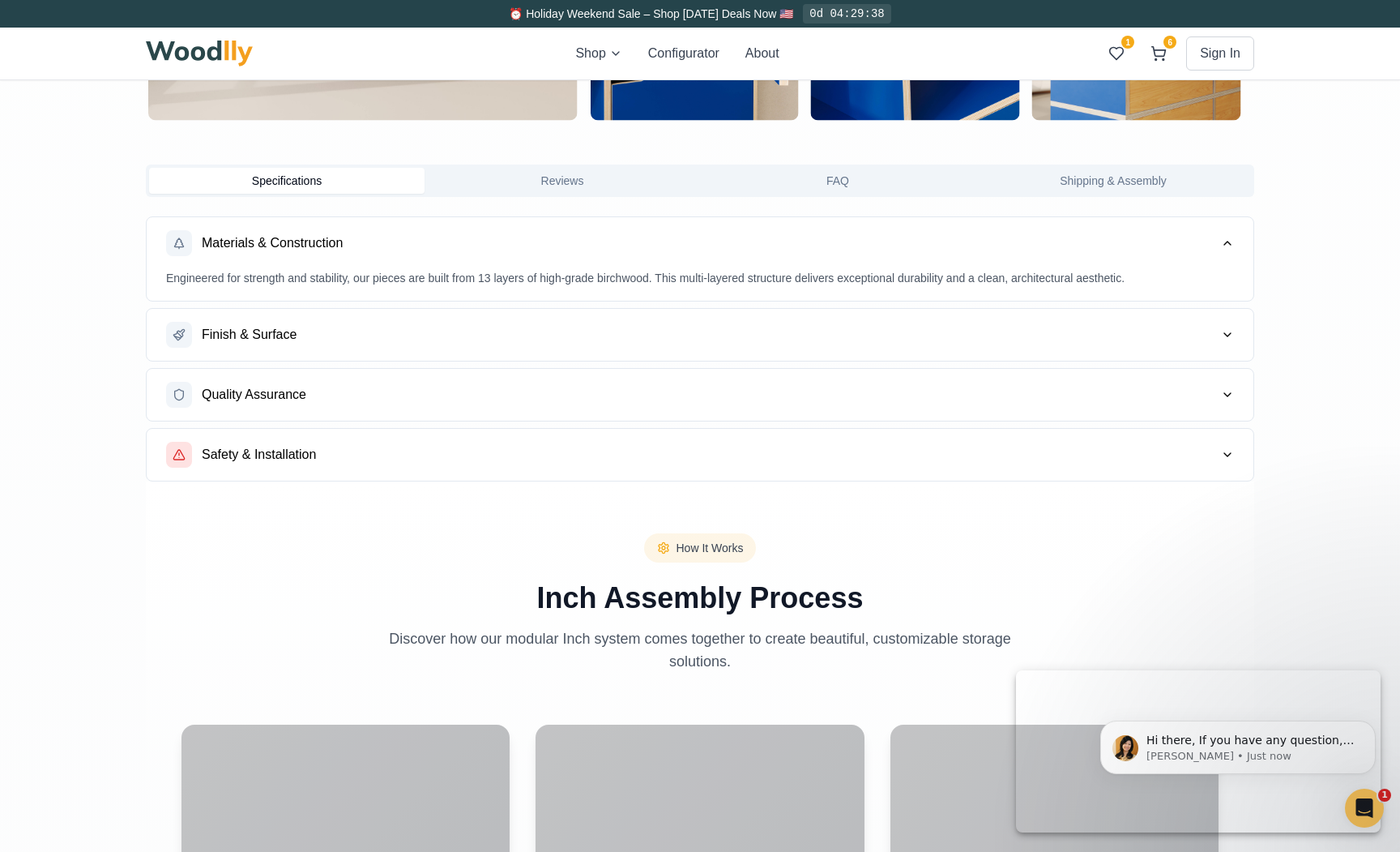
click at [283, 343] on div "Finish & Surface" at bounding box center [231, 334] width 131 height 26
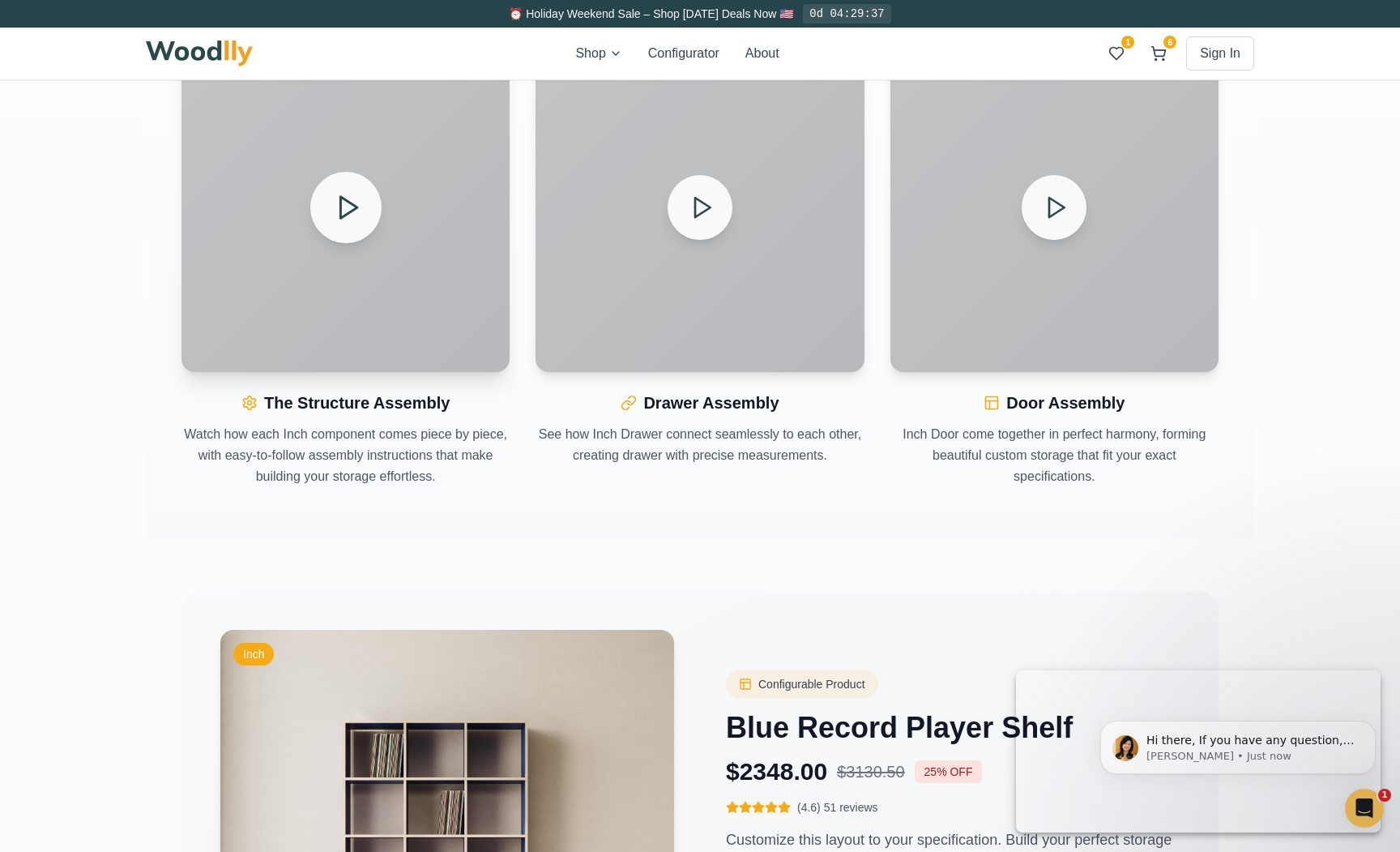
scroll to position [1938, 0]
click at [359, 208] on icon at bounding box center [347, 207] width 28 height 28
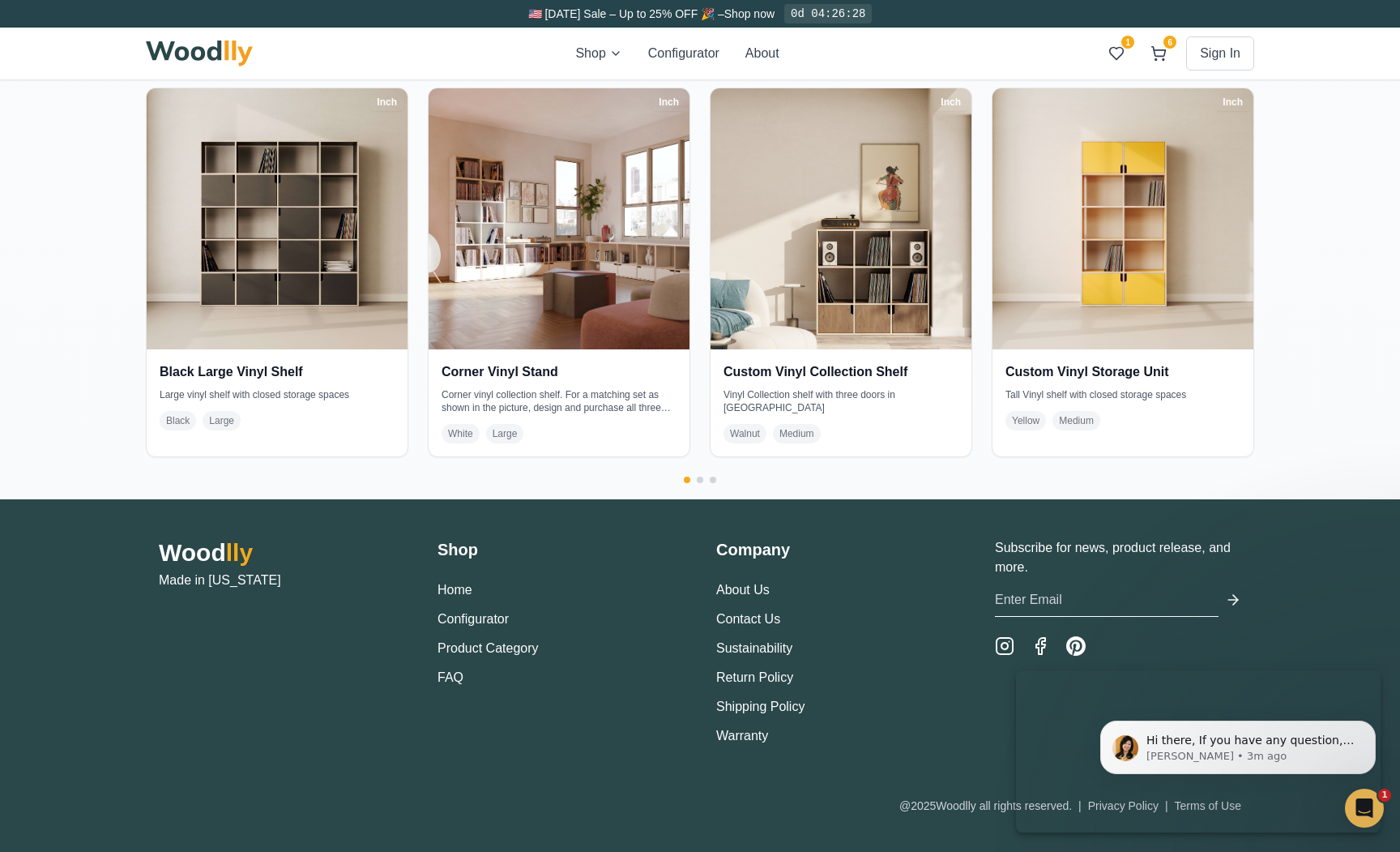
scroll to position [3615, 0]
click at [453, 677] on link "FAQ" at bounding box center [450, 678] width 26 height 14
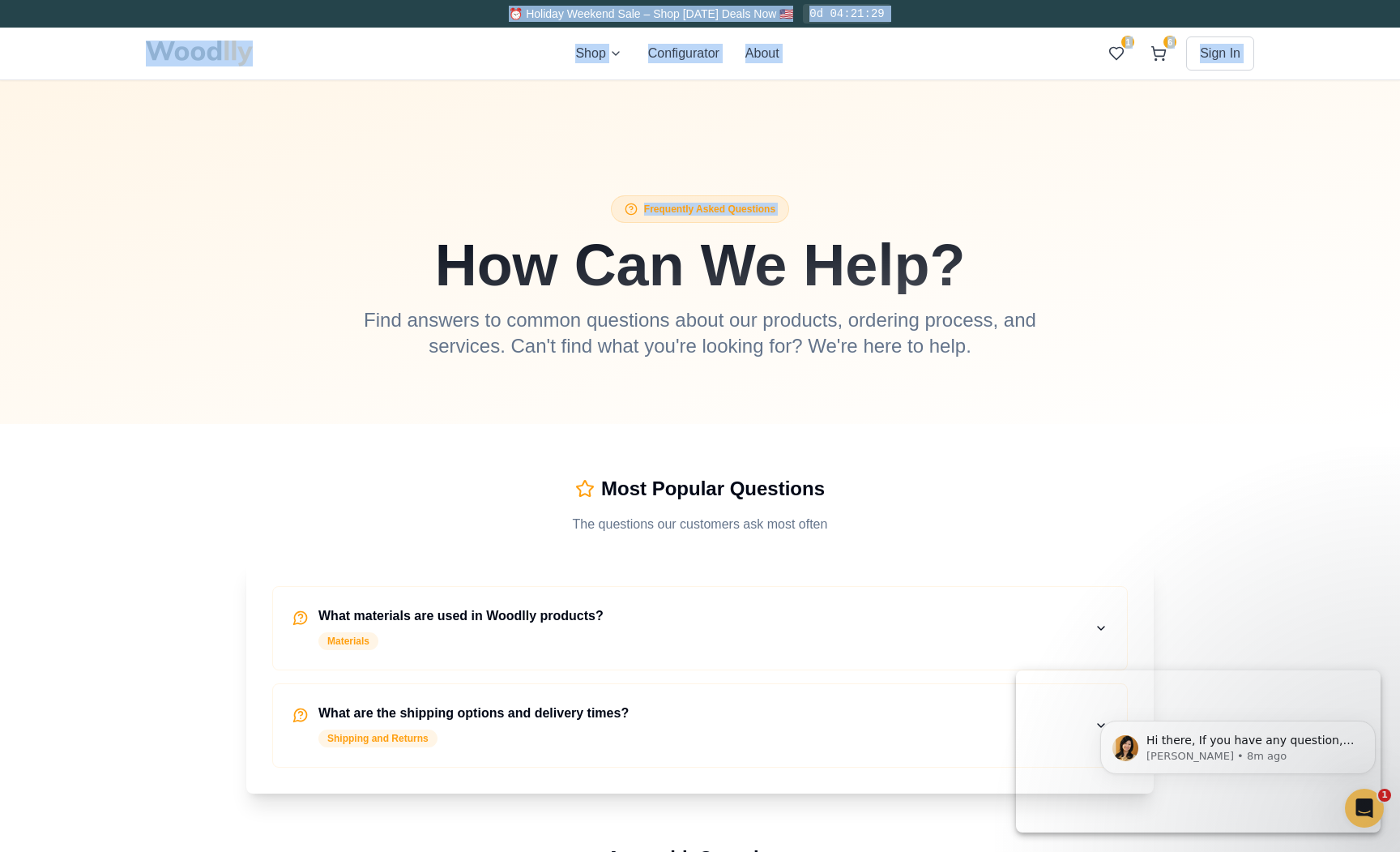
drag, startPoint x: 467, startPoint y: 15, endPoint x: 445, endPoint y: 252, distance: 238.0
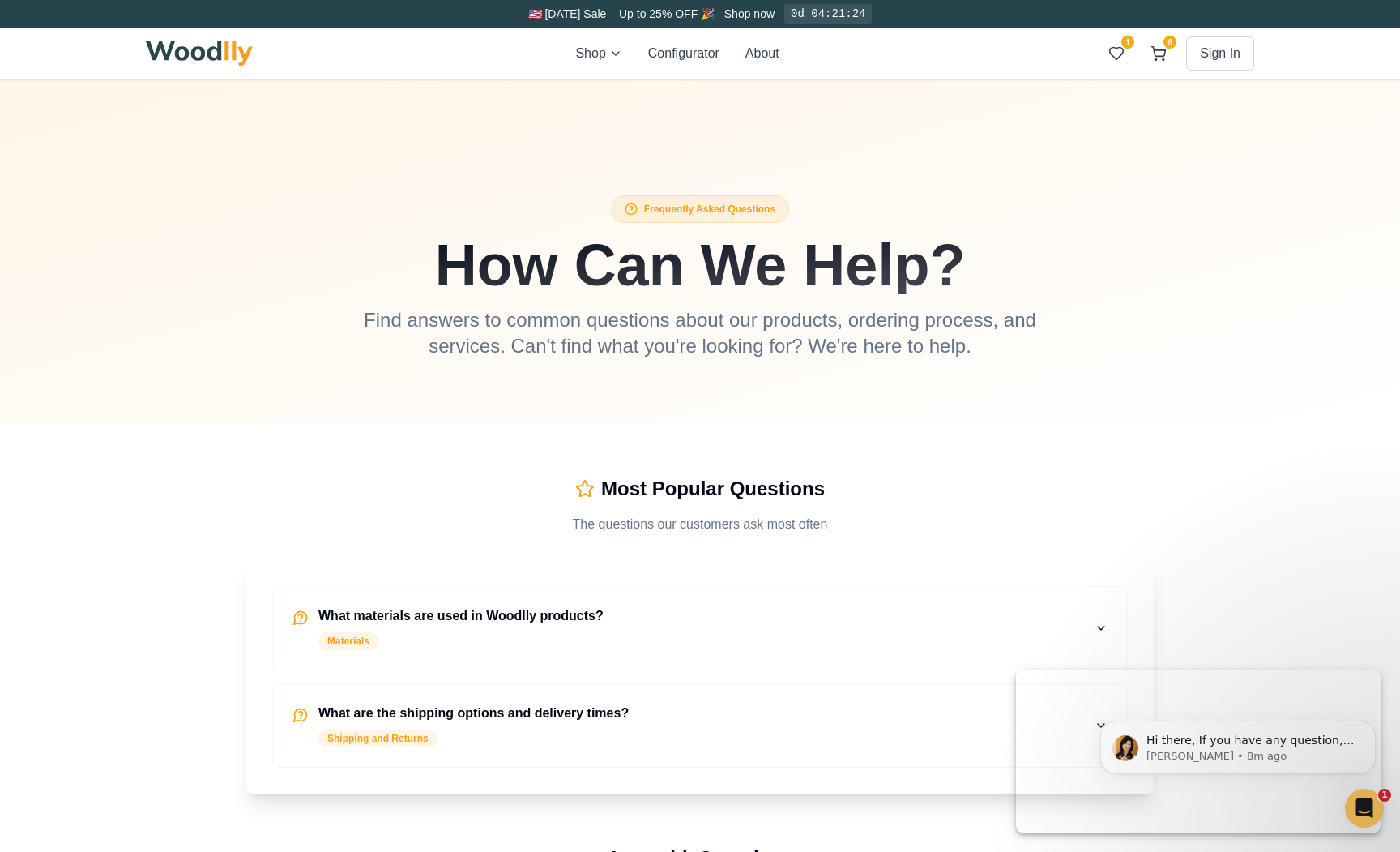
click at [345, 81] on div at bounding box center [700, 238] width 1400 height 371
click at [181, 228] on div at bounding box center [700, 238] width 1400 height 371
click at [1159, 61] on icon at bounding box center [1158, 53] width 16 height 16
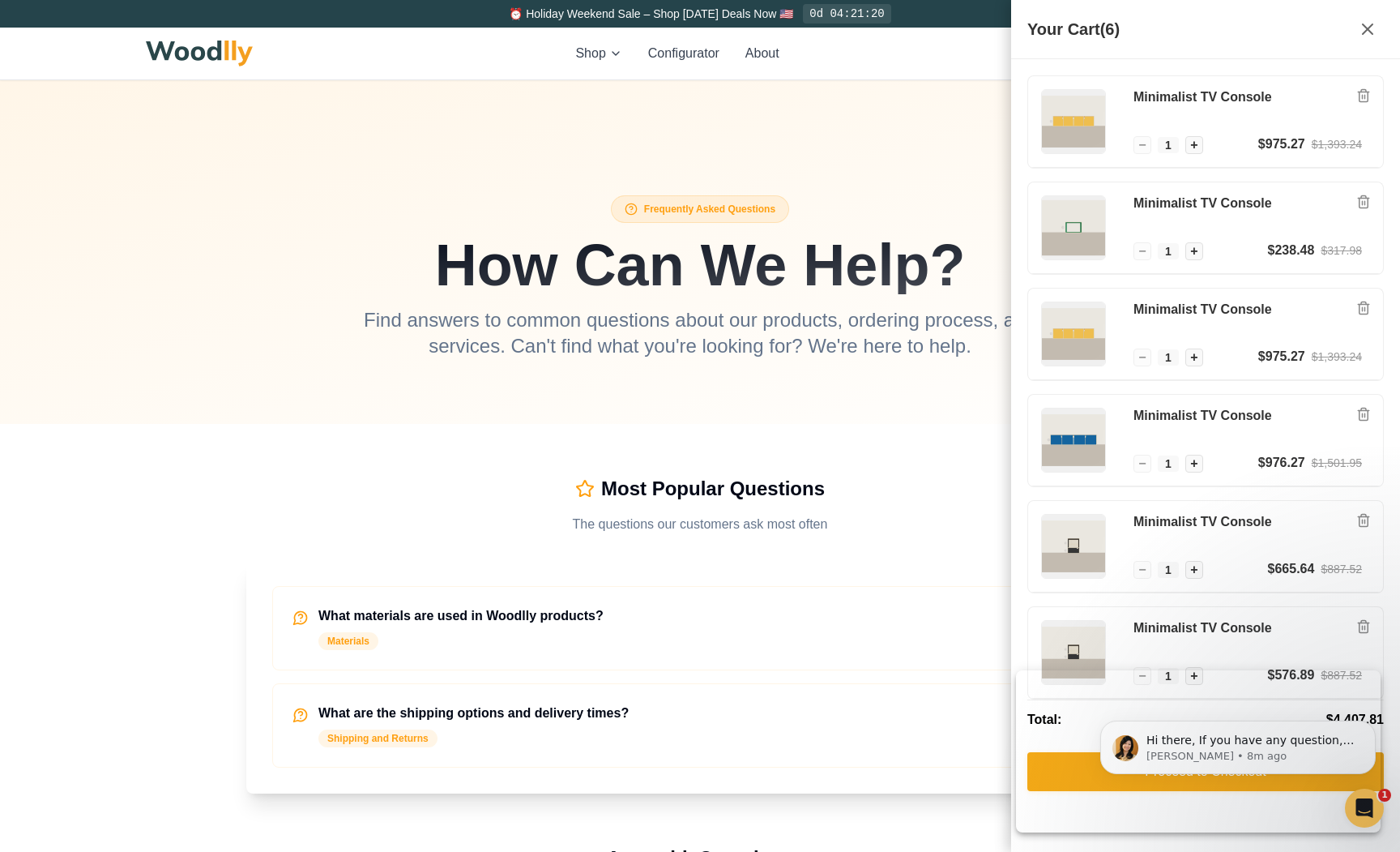
click at [975, 44] on div "Shop Configurator About 1 6 Sign In 1 6" at bounding box center [700, 53] width 1109 height 52
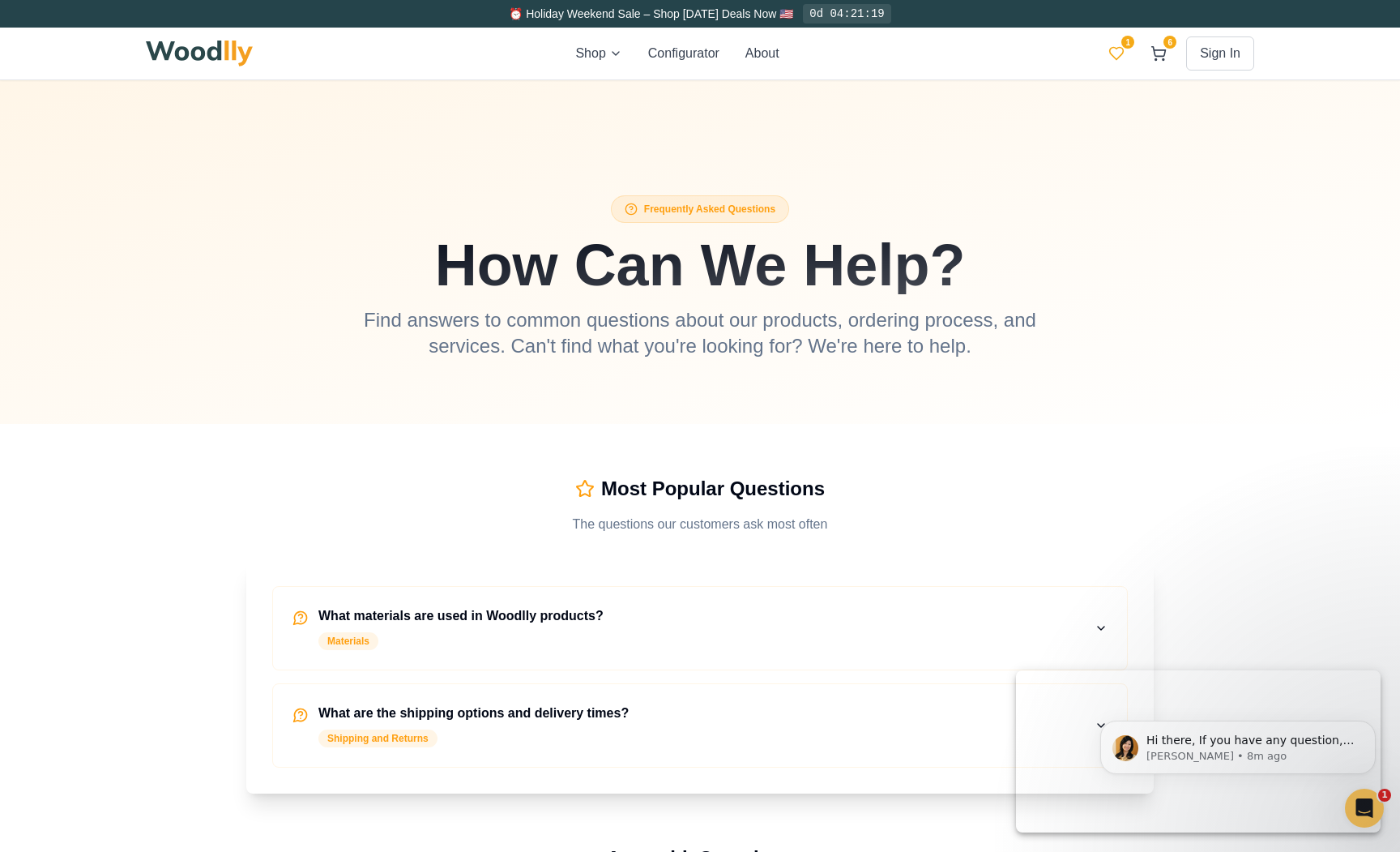
click at [1115, 54] on icon at bounding box center [1117, 53] width 16 height 16
